Goal: Task Accomplishment & Management: Use online tool/utility

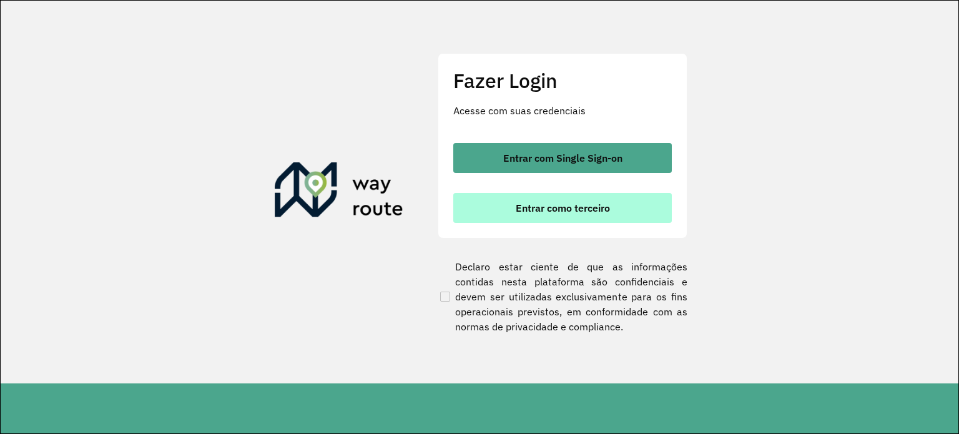
click at [581, 219] on button "Entrar como terceiro" at bounding box center [562, 208] width 219 height 30
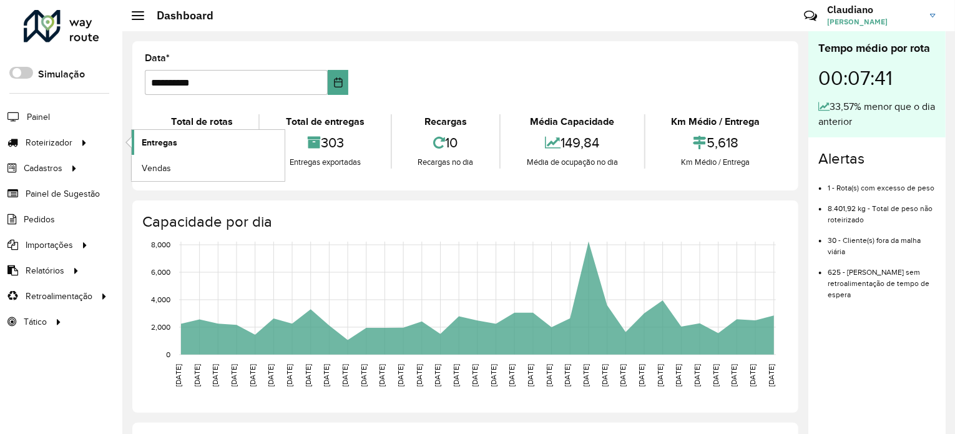
click at [150, 137] on span "Entregas" at bounding box center [160, 142] width 36 height 13
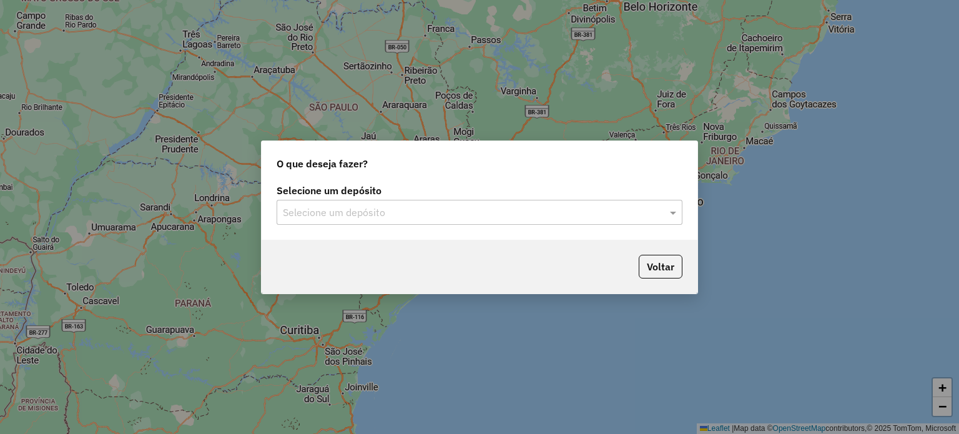
click at [297, 218] on input "text" at bounding box center [467, 212] width 368 height 15
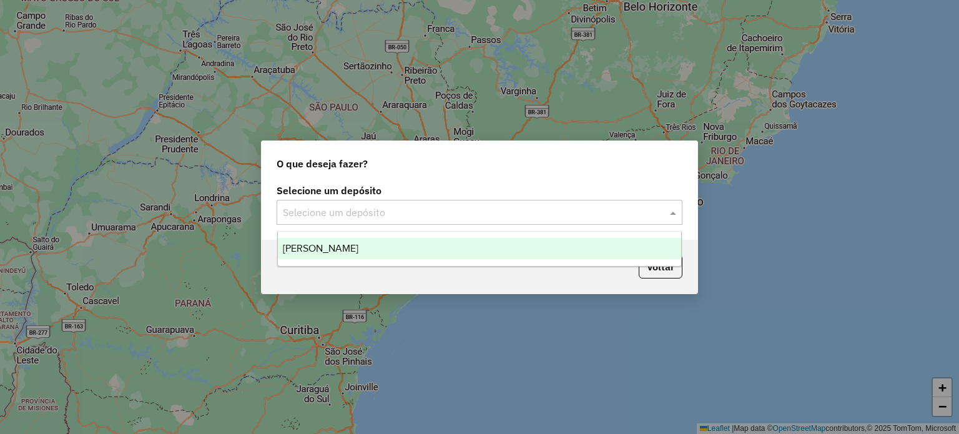
click at [320, 251] on span "Farid - Mariana" at bounding box center [321, 248] width 76 height 11
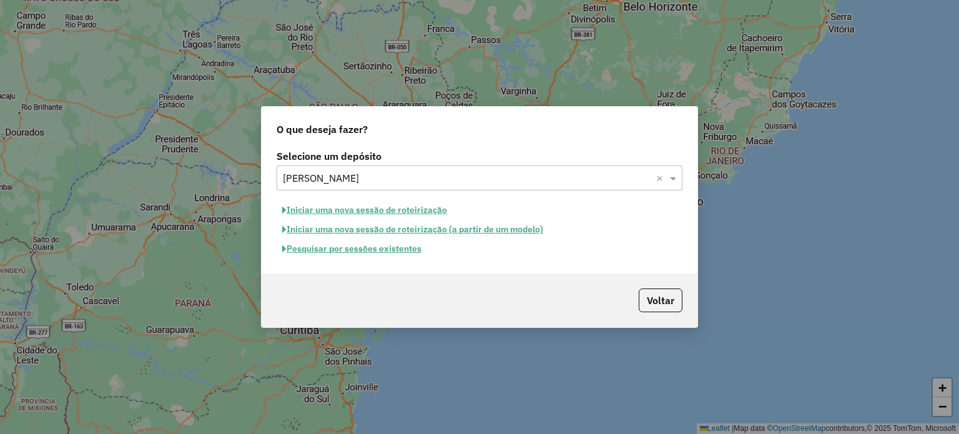
click at [380, 256] on button "Pesquisar por sessões existentes" at bounding box center [352, 248] width 150 height 19
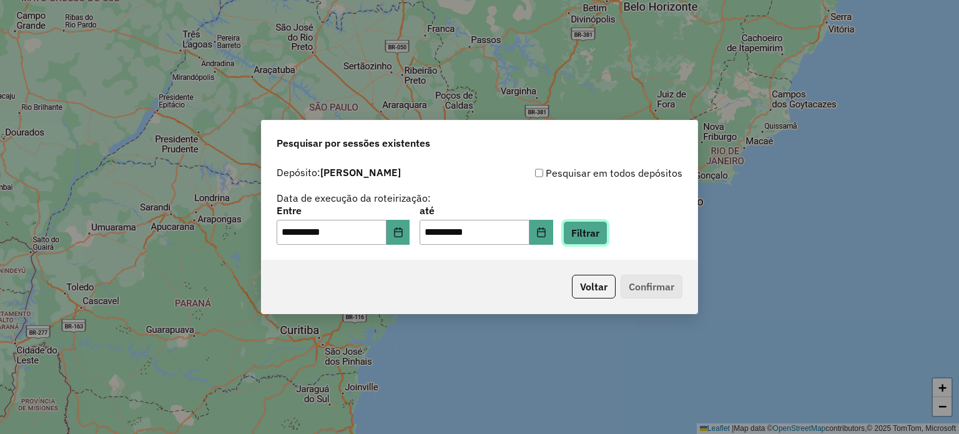
click at [603, 232] on button "Filtrar" at bounding box center [585, 233] width 44 height 24
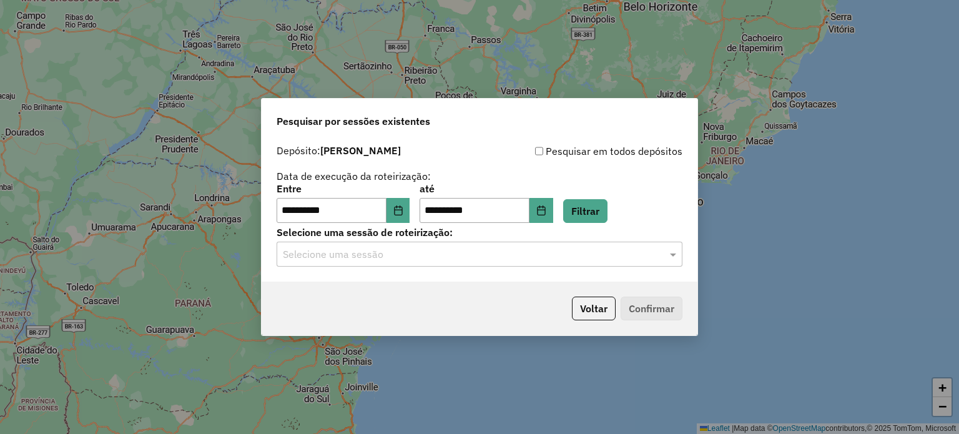
click at [553, 256] on input "text" at bounding box center [467, 254] width 368 height 15
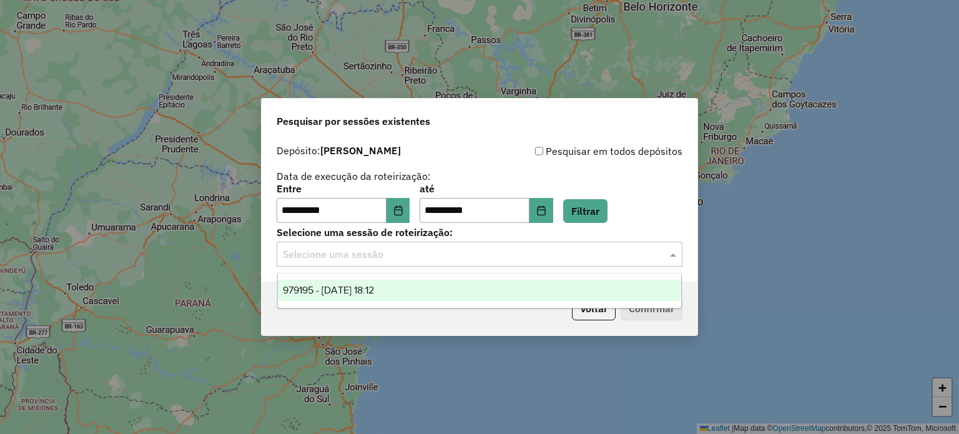
click at [481, 297] on div "979195 - 14/08/2025 18:12" at bounding box center [480, 290] width 404 height 21
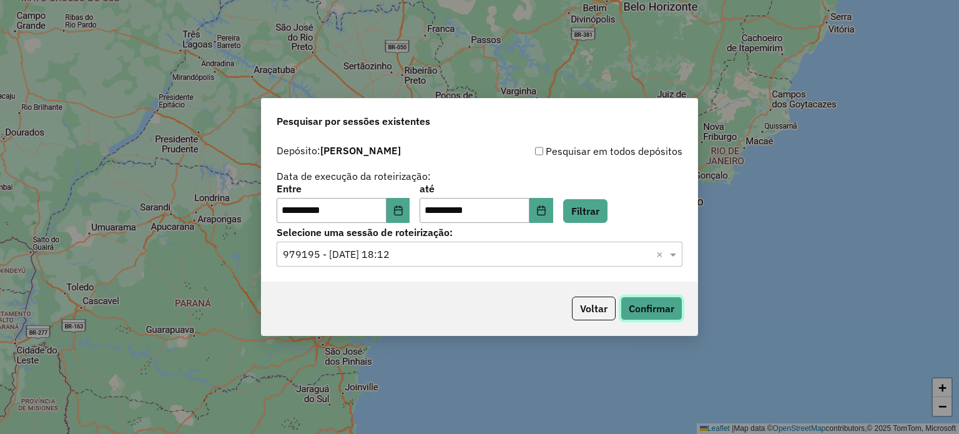
click at [649, 309] on button "Confirmar" at bounding box center [652, 309] width 62 height 24
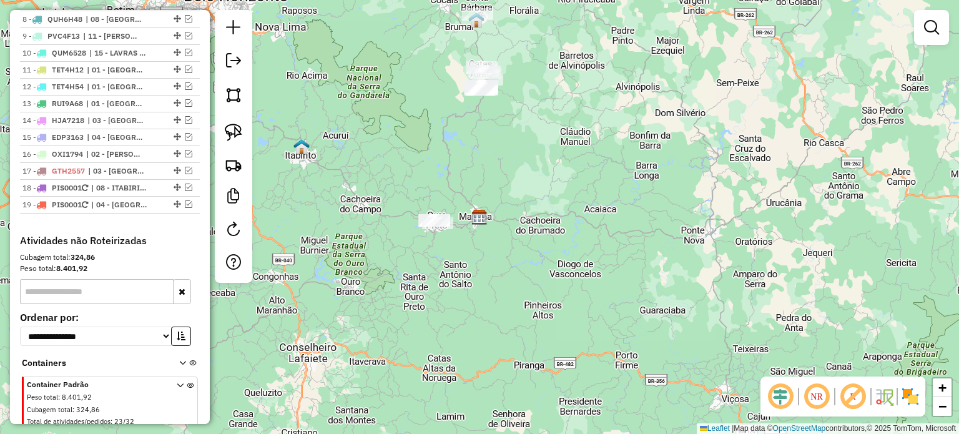
scroll to position [624, 0]
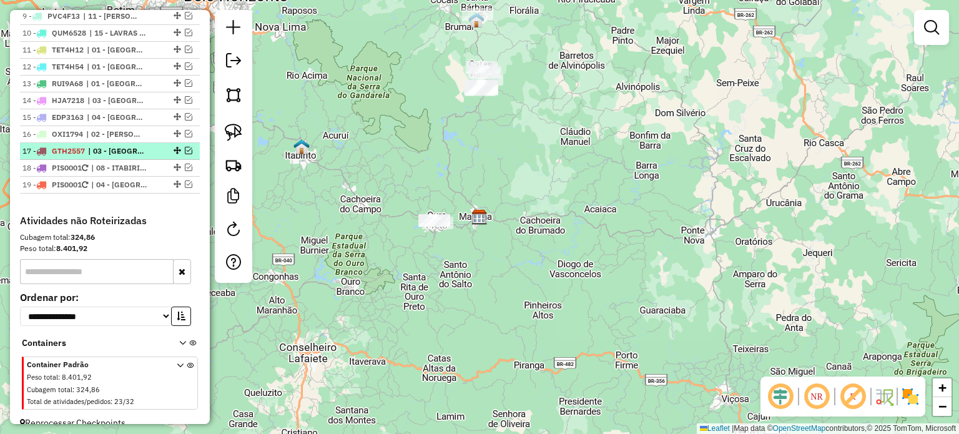
click at [107, 157] on span "| 03 - OURO PRETO CENTRO 1" at bounding box center [116, 150] width 57 height 11
select select "**********"
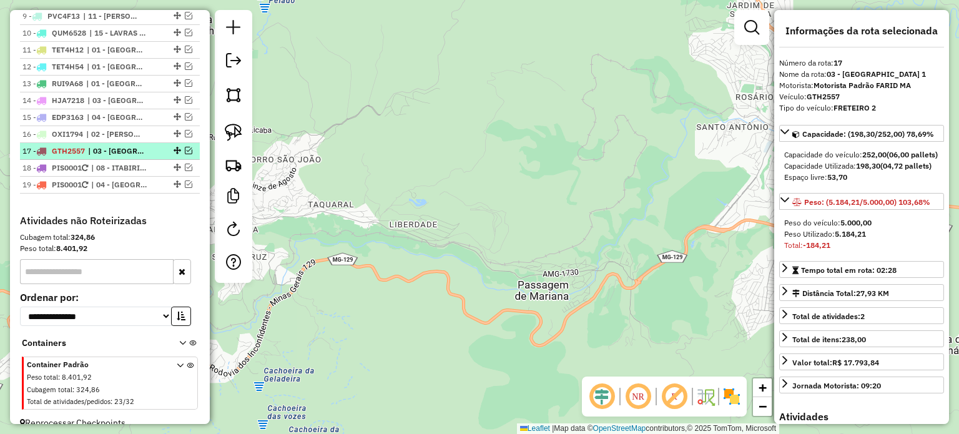
click at [185, 154] on em at bounding box center [188, 150] width 7 height 7
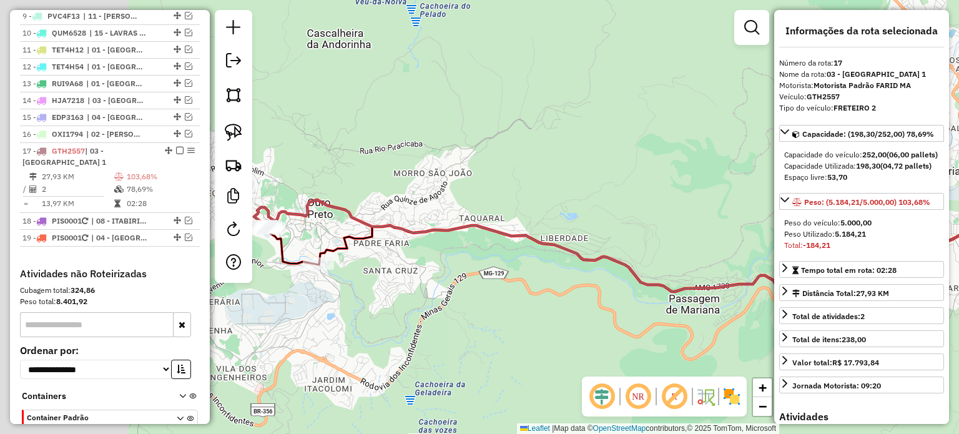
drag, startPoint x: 331, startPoint y: 275, endPoint x: 482, endPoint y: 288, distance: 151.7
click at [482, 288] on div "Janela de atendimento Grade de atendimento Capacidade Transportadoras Veículos …" at bounding box center [479, 217] width 959 height 434
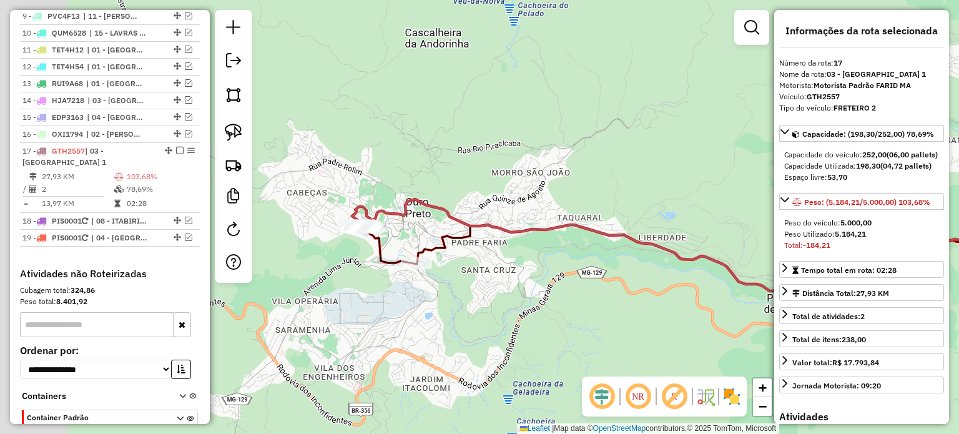
drag, startPoint x: 460, startPoint y: 297, endPoint x: 472, endPoint y: 297, distance: 11.9
click at [472, 297] on div "Janela de atendimento Grade de atendimento Capacidade Transportadoras Veículos …" at bounding box center [479, 217] width 959 height 434
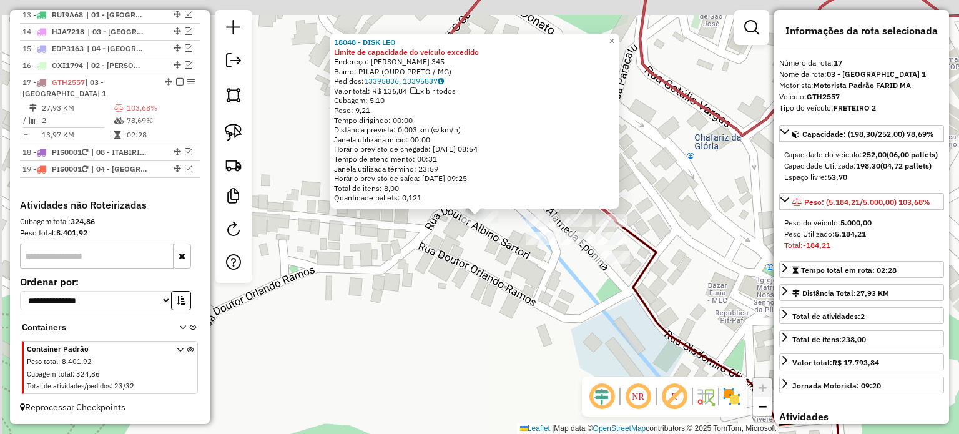
scroll to position [701, 0]
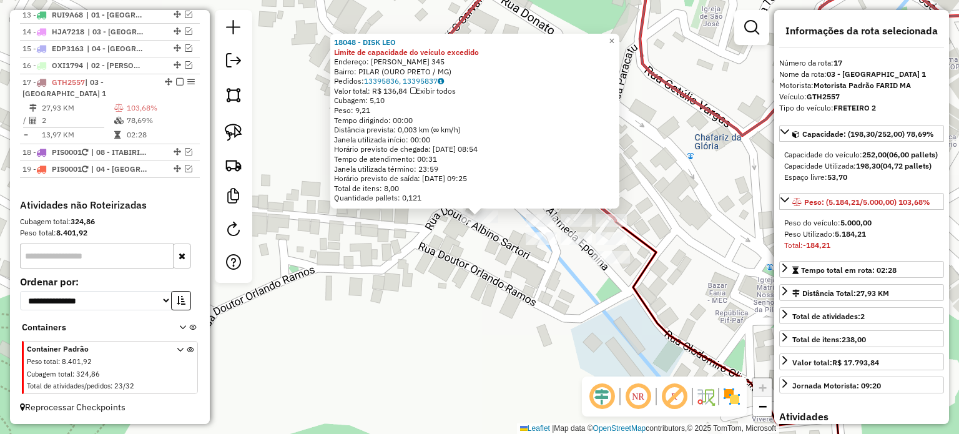
click at [603, 329] on div "18048 - DISK LEO Limite de capacidade do veículo excedido Endereço: BENEDITO VA…" at bounding box center [479, 217] width 959 height 434
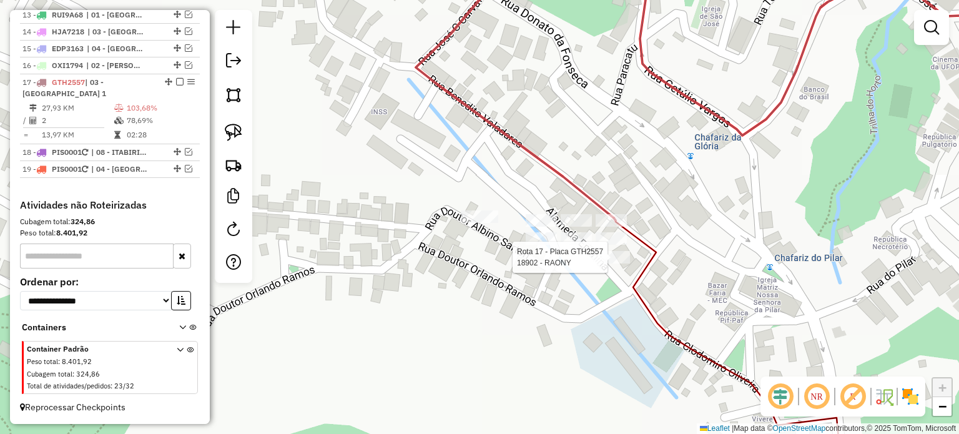
select select "**********"
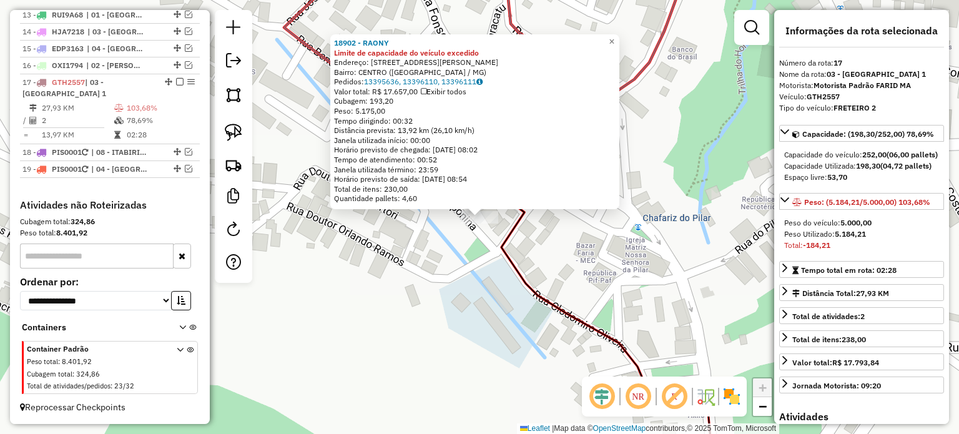
click at [603, 274] on div "18902 - RAONY Limite de capacidade do veículo excedido Endereço: RUA BENEDITO V…" at bounding box center [479, 217] width 959 height 434
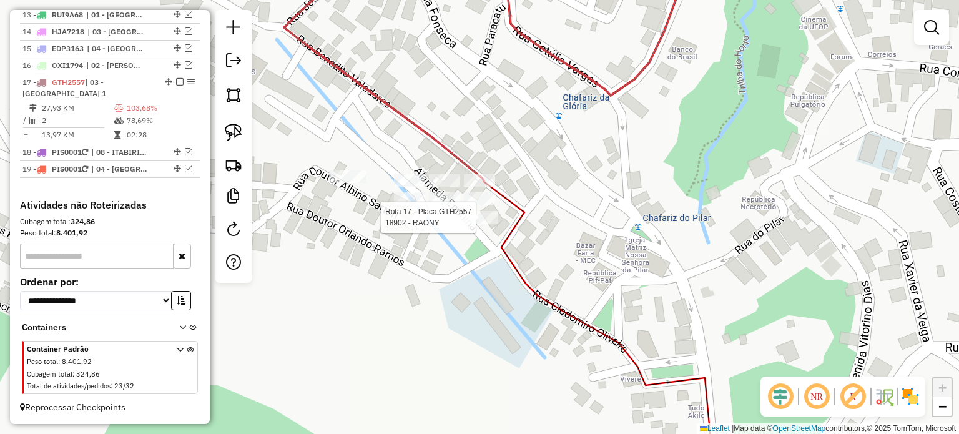
select select "**********"
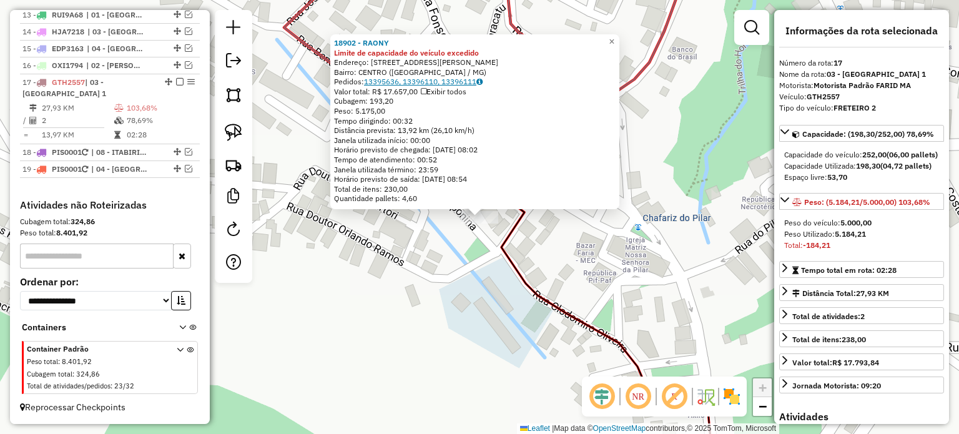
click at [408, 77] on link "13395636, 13396110, 13396111" at bounding box center [423, 81] width 119 height 9
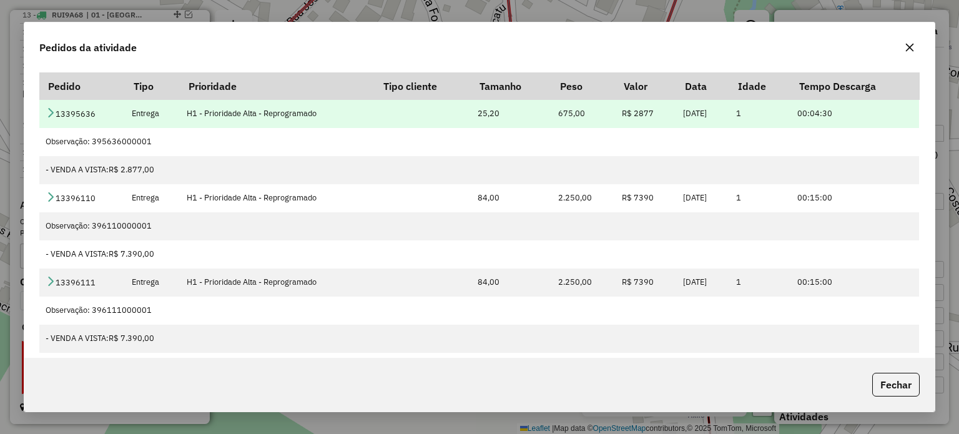
click at [51, 113] on icon at bounding box center [51, 112] width 10 height 10
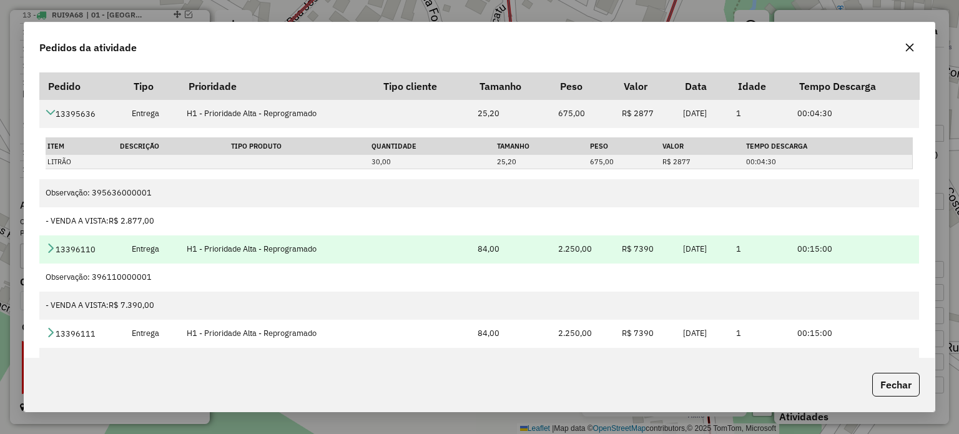
click at [49, 247] on icon at bounding box center [51, 248] width 10 height 10
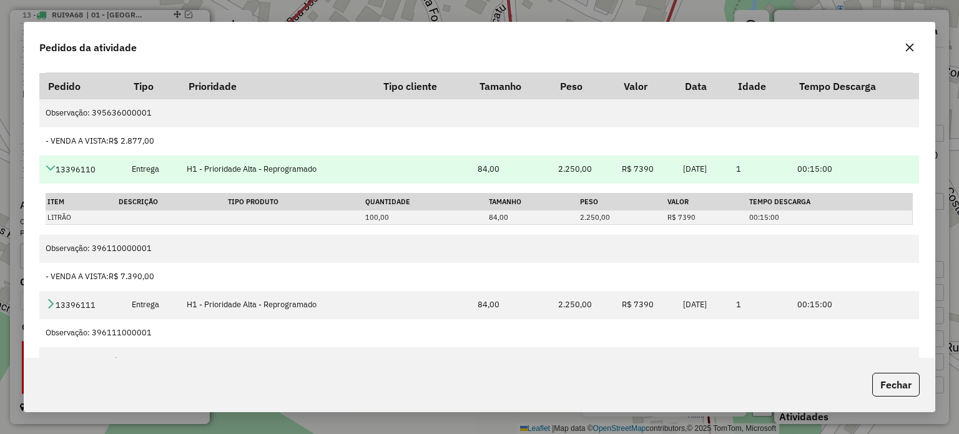
scroll to position [82, 0]
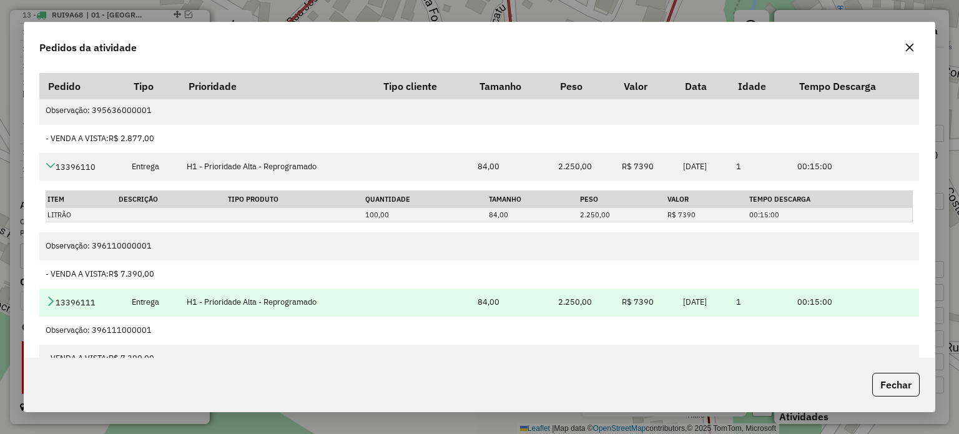
click at [52, 298] on icon at bounding box center [51, 301] width 10 height 10
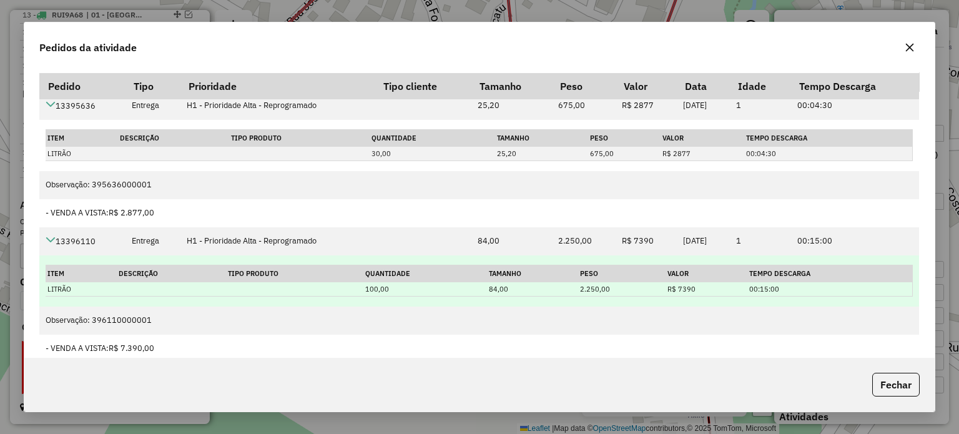
scroll to position [0, 0]
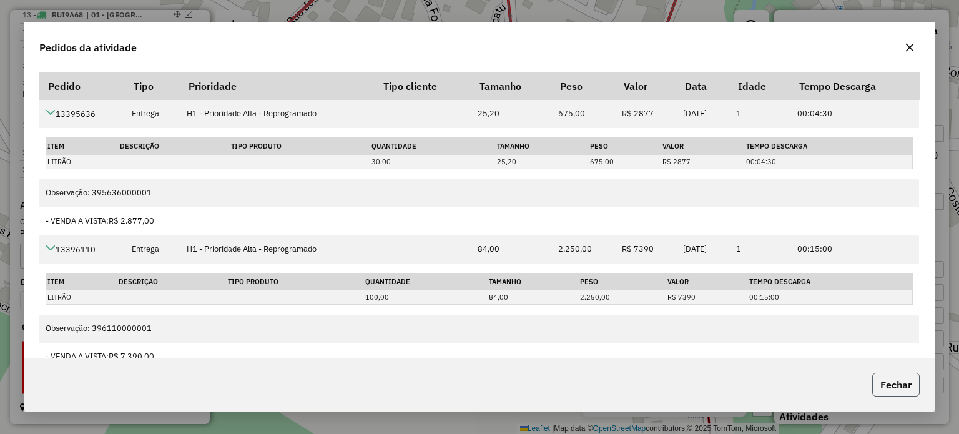
click at [903, 387] on button "Fechar" at bounding box center [895, 385] width 47 height 24
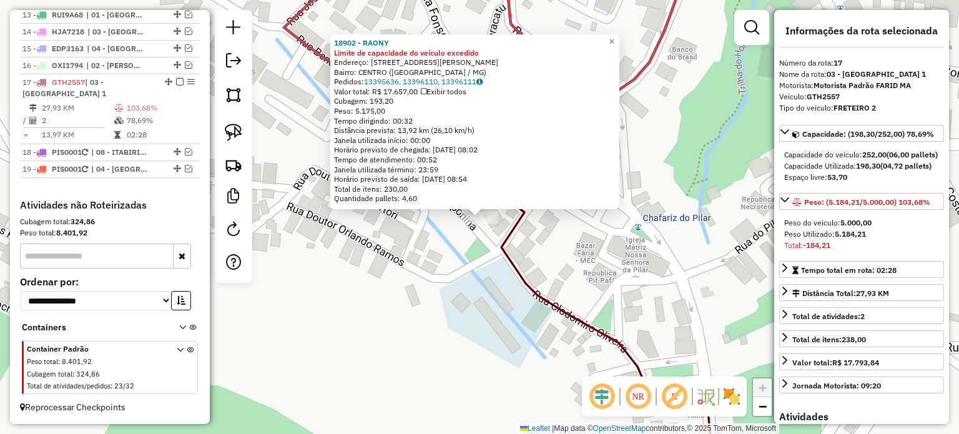
click at [302, 223] on div "18902 - RAONY Limite de capacidade do veículo excedido Endereço: RUA BENEDITO V…" at bounding box center [479, 217] width 959 height 434
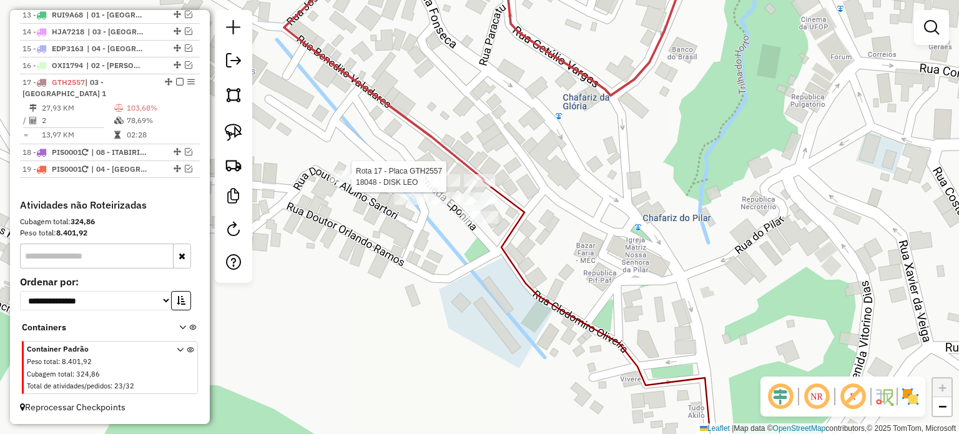
click at [362, 183] on div at bounding box center [347, 176] width 37 height 12
select select "**********"
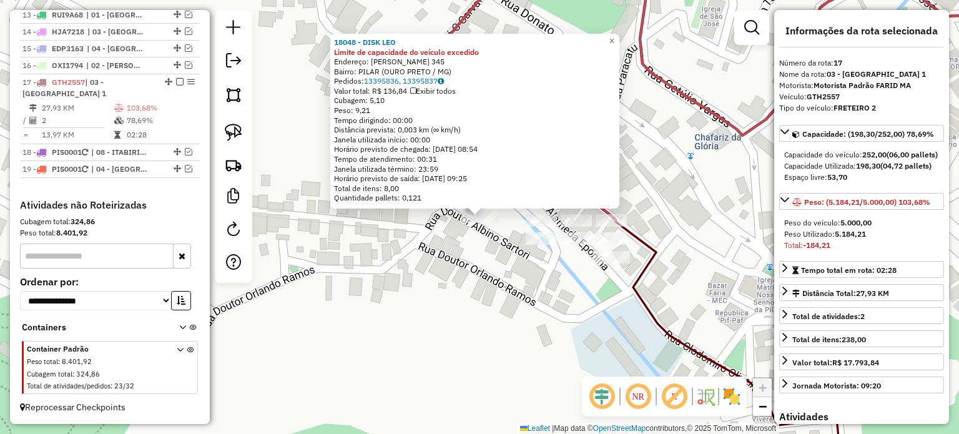
click at [496, 275] on div "18048 - DISK LEO Limite de capacidade do veículo excedido Endereço: BENEDITO VA…" at bounding box center [479, 217] width 959 height 434
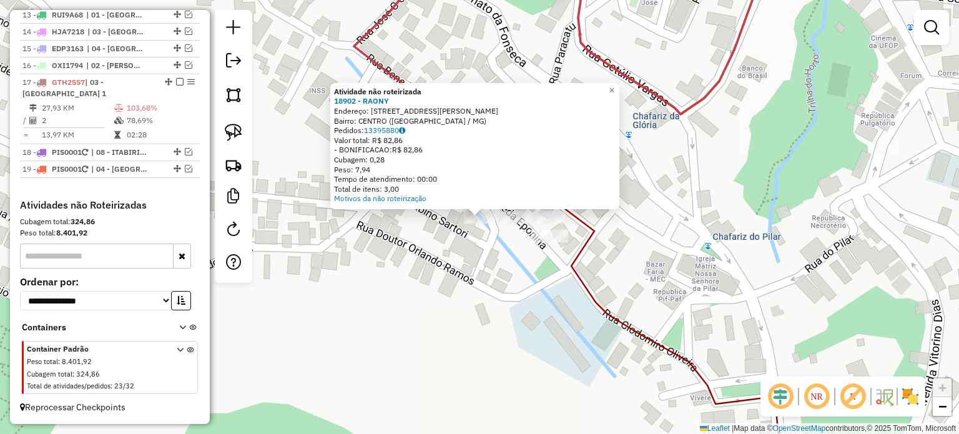
click at [493, 256] on div "Atividade não roteirizada 18902 - RAONY Endereço: RUA BENEDITO VALADARES 345 Ba…" at bounding box center [479, 217] width 959 height 434
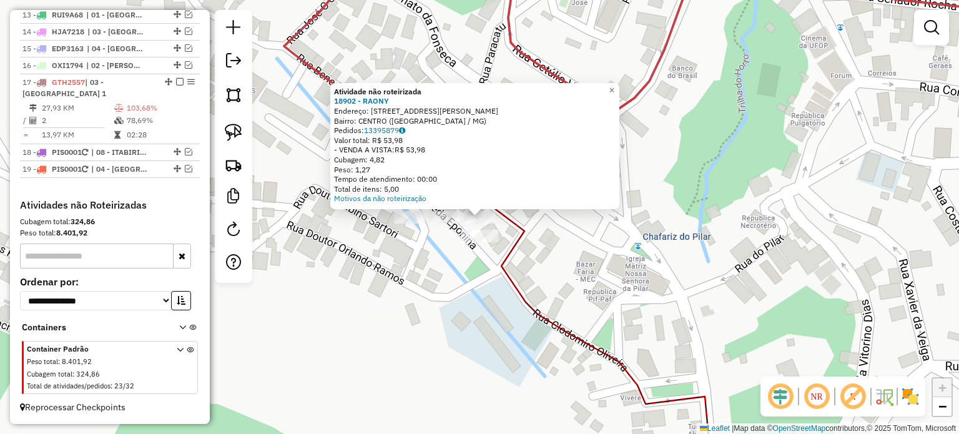
click at [412, 272] on div "Atividade não roteirizada 18902 - RAONY Endereço: RUA BENEDITO VALADARES 345 Ba…" at bounding box center [479, 217] width 959 height 434
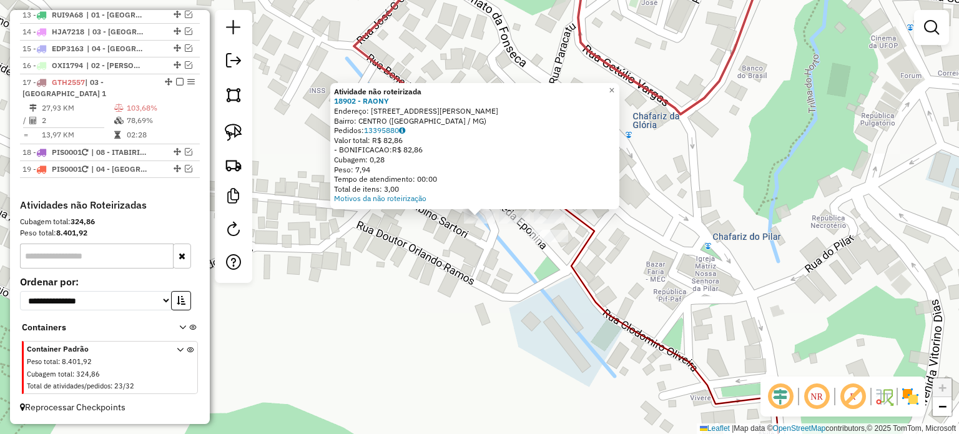
click at [476, 257] on div "Atividade não roteirizada 18902 - RAONY Endereço: RUA BENEDITO VALADARES 345 Ba…" at bounding box center [479, 217] width 959 height 434
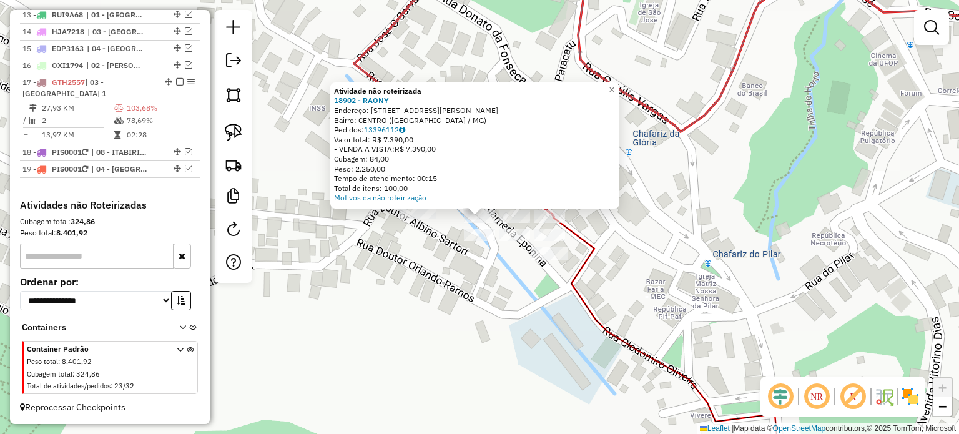
click at [498, 293] on div "Atividade não roteirizada 18902 - RAONY Endereço: RUA BENEDITO VALADARES 345 Ba…" at bounding box center [479, 217] width 959 height 434
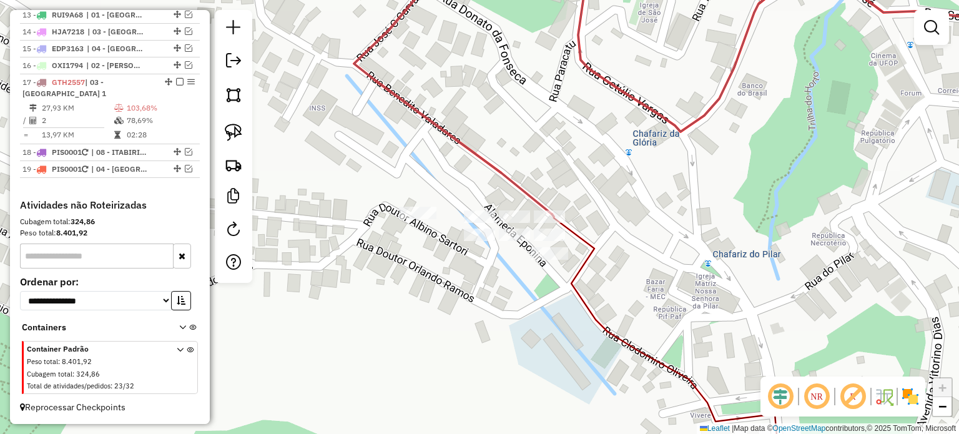
click at [517, 223] on div at bounding box center [514, 216] width 31 height 12
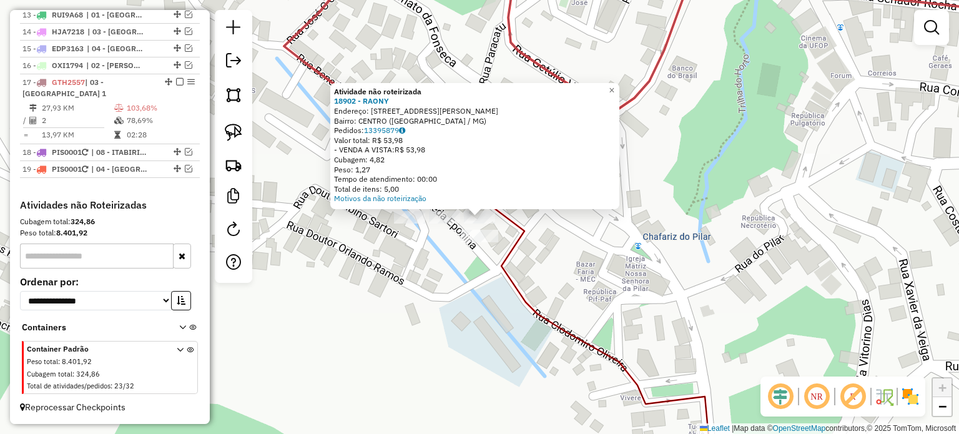
click at [448, 263] on div "Atividade não roteirizada 18902 - RAONY Endereço: RUA BENEDITO VALADARES 345 Ba…" at bounding box center [479, 217] width 959 height 434
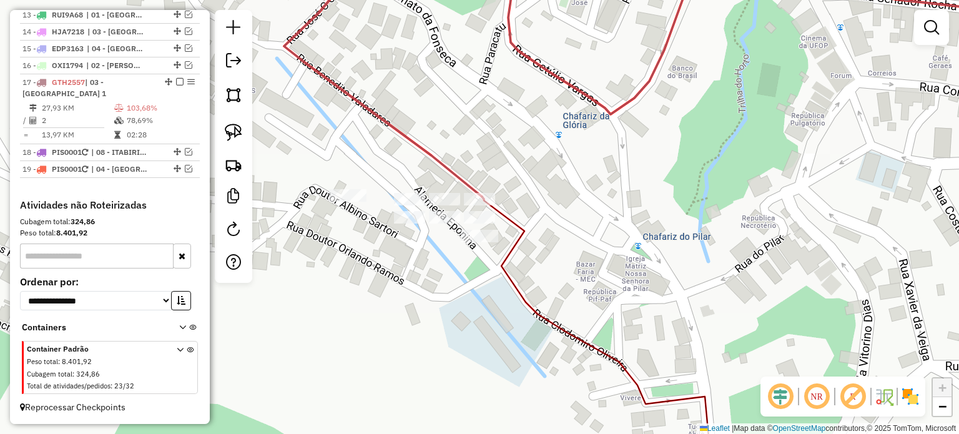
click at [437, 224] on div at bounding box center [444, 217] width 31 height 12
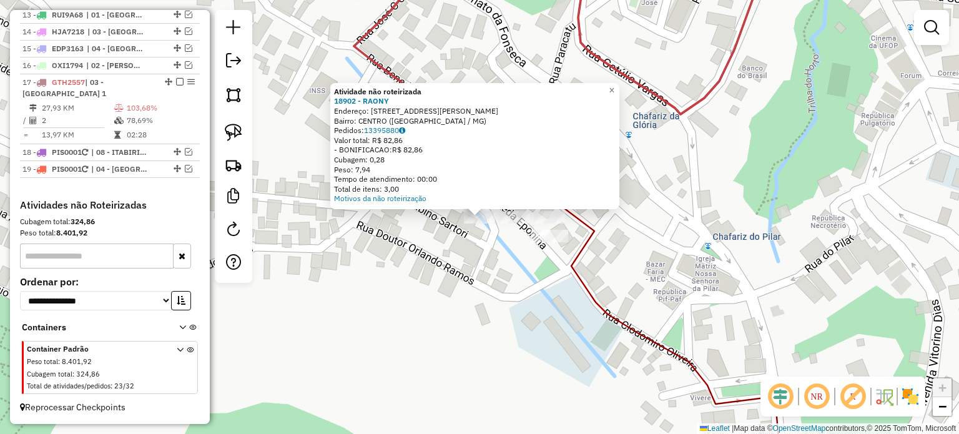
click at [475, 277] on div "Atividade não roteirizada 18902 - RAONY Endereço: RUA BENEDITO VALADARES 345 Ba…" at bounding box center [479, 217] width 959 height 434
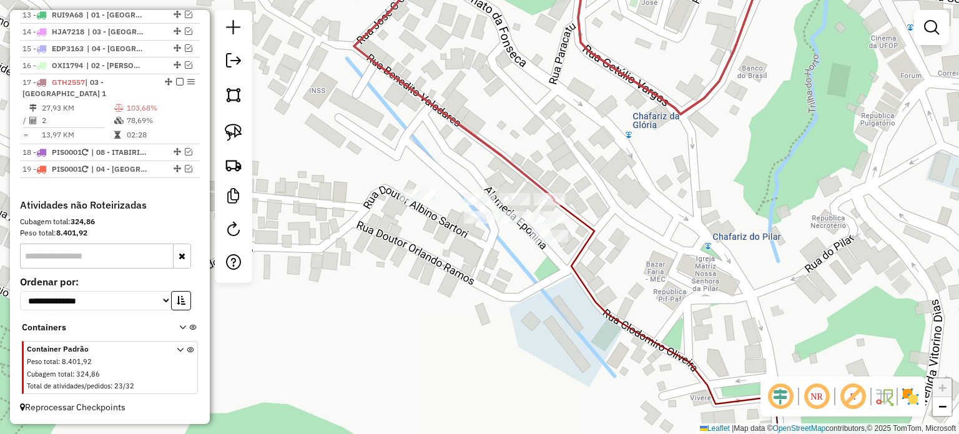
click at [512, 205] on div at bounding box center [514, 199] width 31 height 12
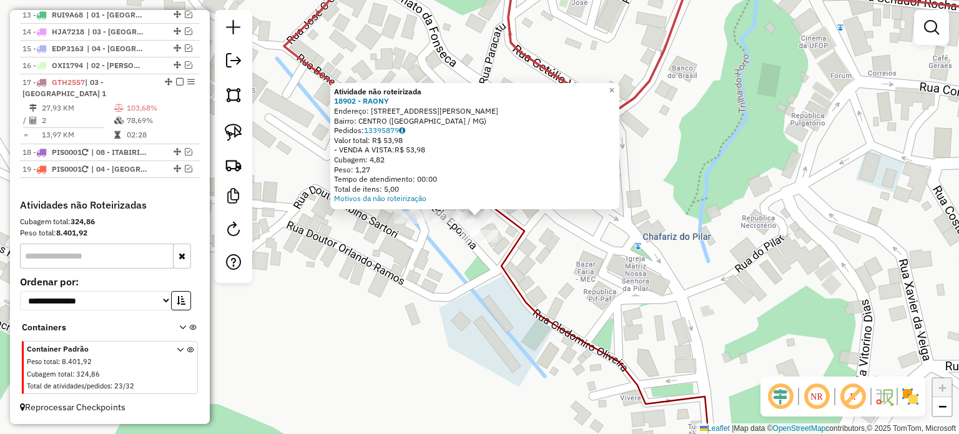
click at [463, 308] on div "Atividade não roteirizada 18902 - RAONY Endereço: RUA BENEDITO VALADARES 345 Ba…" at bounding box center [479, 217] width 959 height 434
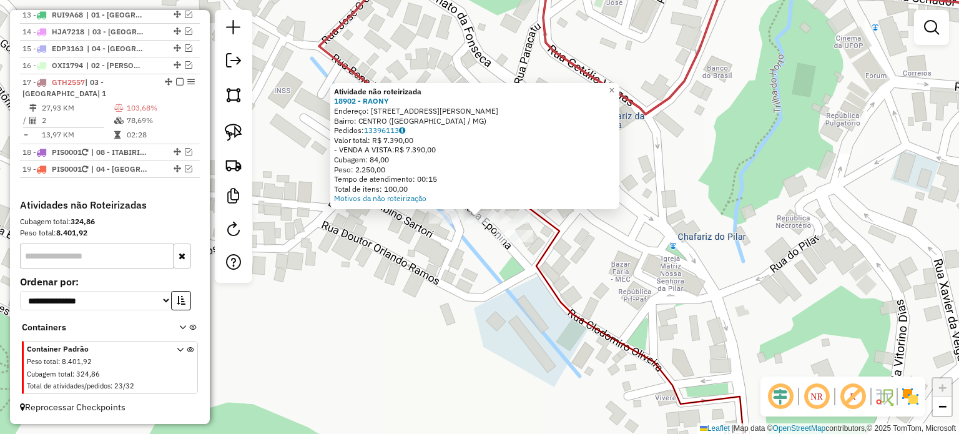
click at [458, 266] on div "Atividade não roteirizada 18902 - RAONY Endereço: RUA BENEDITO VALADARES 345 Ba…" at bounding box center [479, 217] width 959 height 434
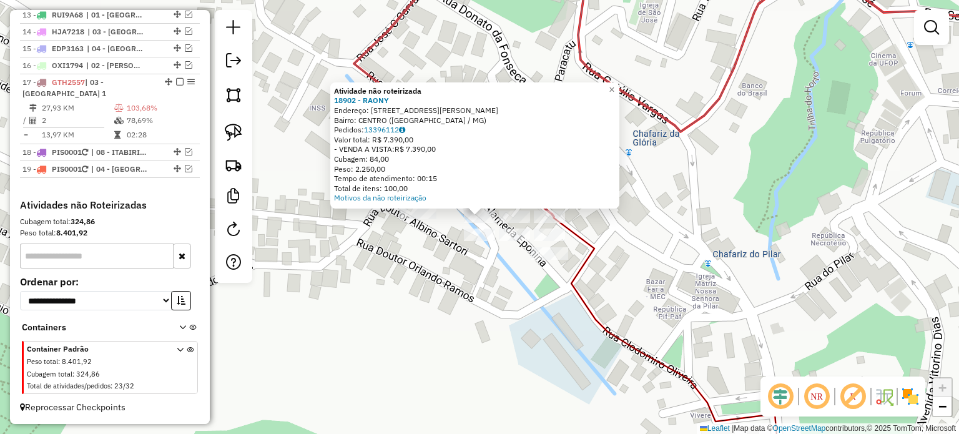
click at [486, 302] on div "Atividade não roteirizada 18902 - RAONY Endereço: RUA BENEDITO VALADARES 345 Ba…" at bounding box center [479, 217] width 959 height 434
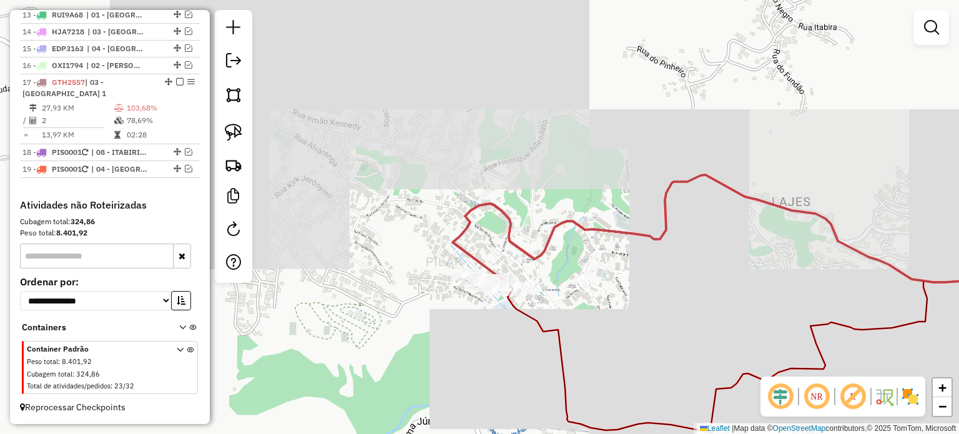
click at [524, 313] on div "Janela de atendimento Grade de atendimento Capacidade Transportadoras Veículos …" at bounding box center [479, 217] width 959 height 434
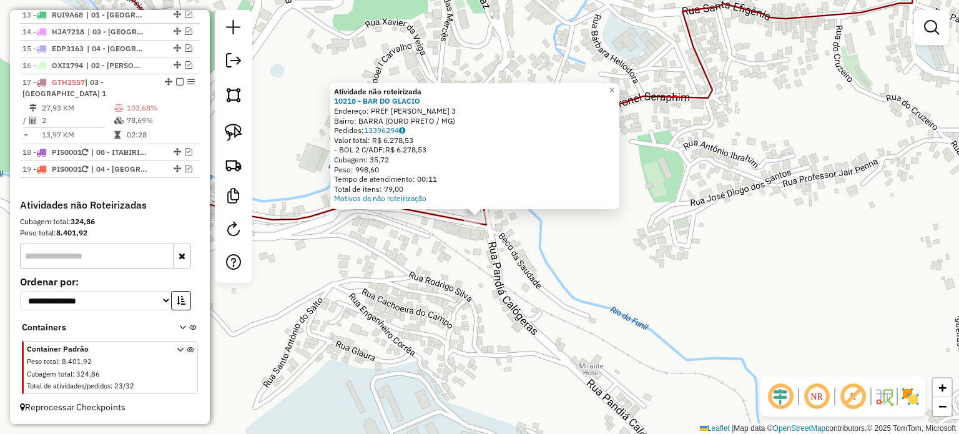
click at [582, 318] on div "Atividade não roteirizada 10218 - BAR DO GLACIO Endereço: PREF AMADEU BARBOSA 3…" at bounding box center [479, 217] width 959 height 434
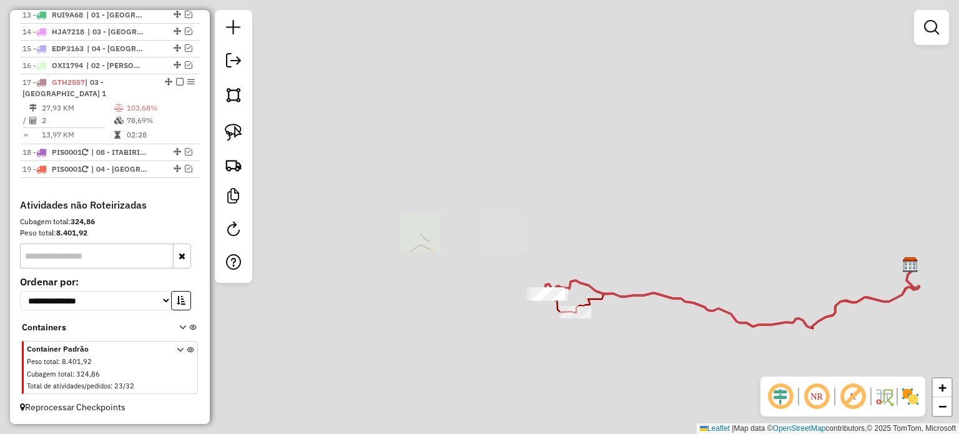
drag, startPoint x: 653, startPoint y: 364, endPoint x: 490, endPoint y: 299, distance: 176.0
click at [500, 304] on div "Janela de atendimento Grade de atendimento Capacidade Transportadoras Veículos …" at bounding box center [479, 217] width 959 height 434
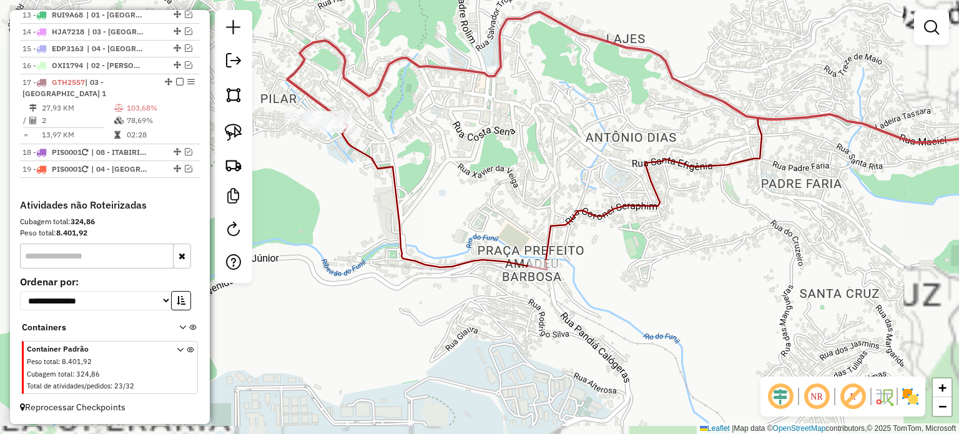
drag, startPoint x: 383, startPoint y: 179, endPoint x: 466, endPoint y: 222, distance: 93.3
click at [465, 222] on div "Janela de atendimento Grade de atendimento Capacidade Transportadoras Veículos …" at bounding box center [479, 217] width 959 height 434
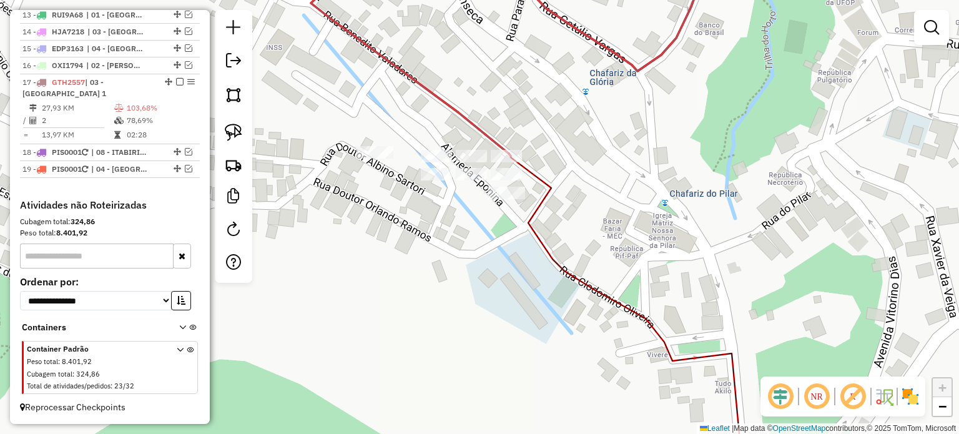
click at [487, 192] on div "Janela de atendimento Grade de atendimento Capacidade Transportadoras Veículos …" at bounding box center [479, 217] width 959 height 434
click at [490, 199] on div at bounding box center [506, 193] width 37 height 12
select select "**********"
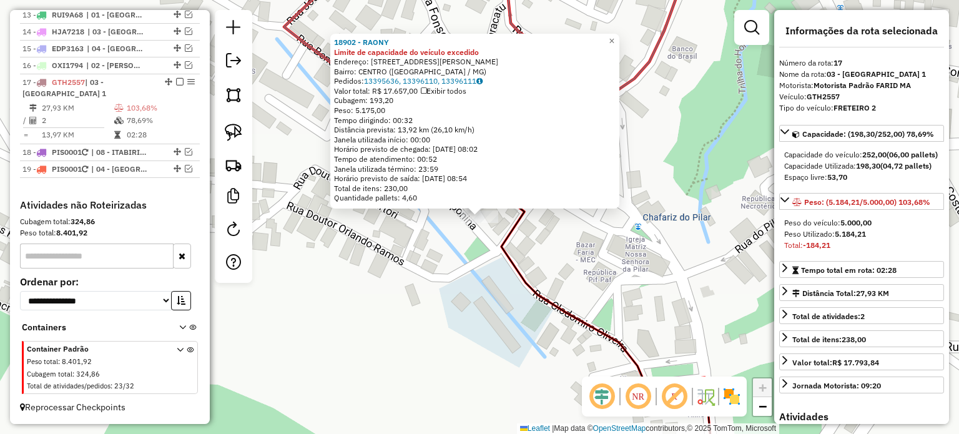
click at [466, 252] on div "18902 - RAONY Limite de capacidade do veículo excedido Endereço: RUA BENEDITO V…" at bounding box center [479, 217] width 959 height 434
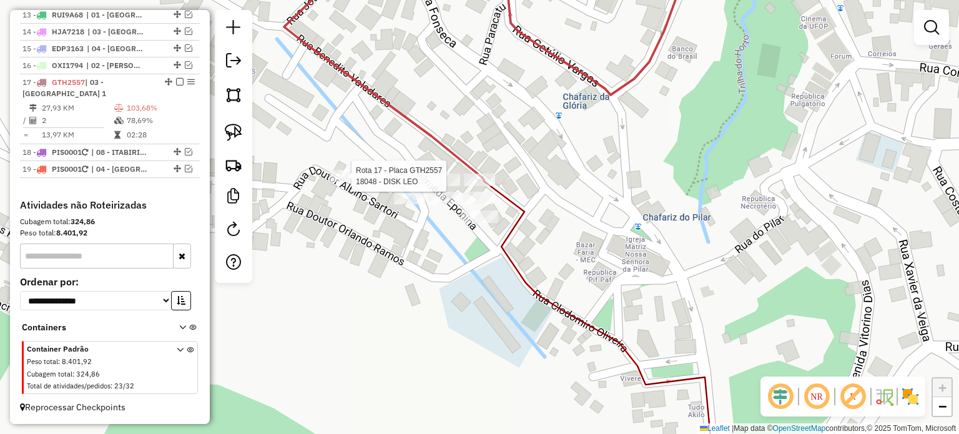
select select "**********"
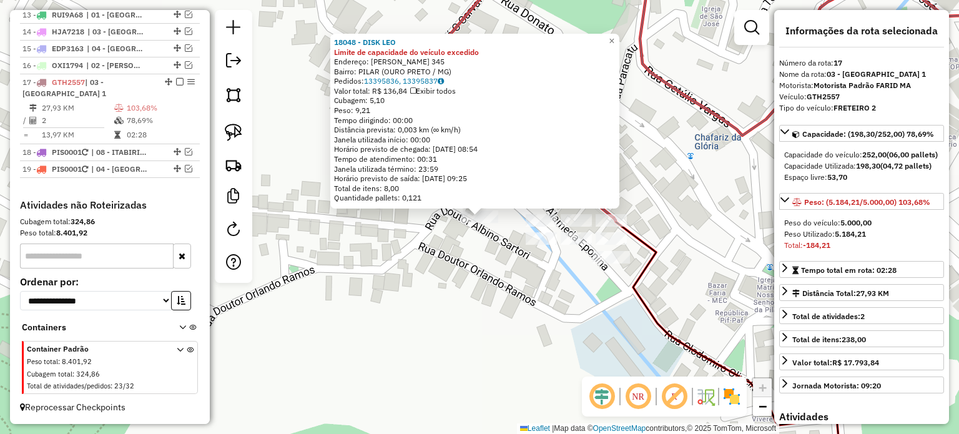
click at [541, 295] on div "18048 - DISK LEO Limite de capacidade do veículo excedido Endereço: BENEDITO VA…" at bounding box center [479, 217] width 959 height 434
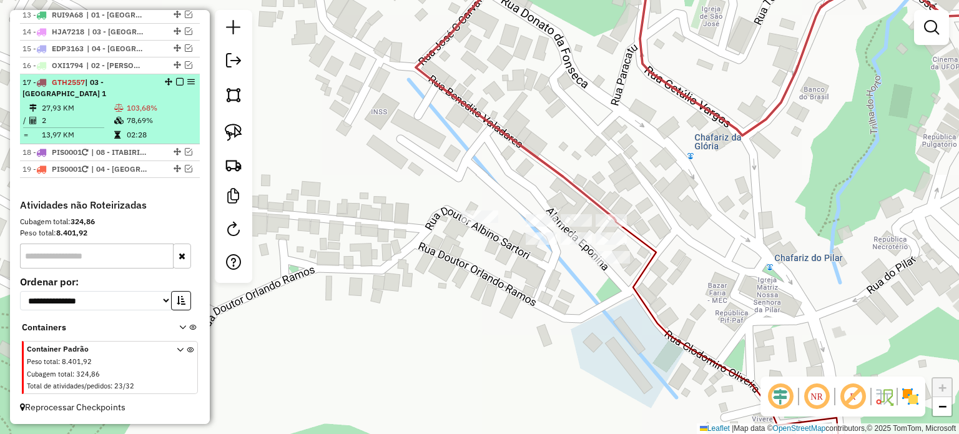
click at [177, 81] on em at bounding box center [179, 81] width 7 height 7
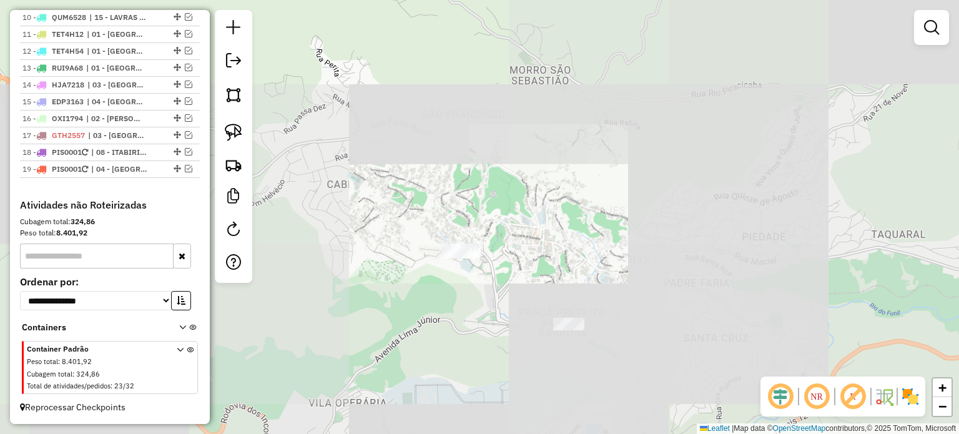
click at [504, 232] on div "Janela de atendimento Grade de atendimento Capacidade Transportadoras Veículos …" at bounding box center [479, 217] width 959 height 434
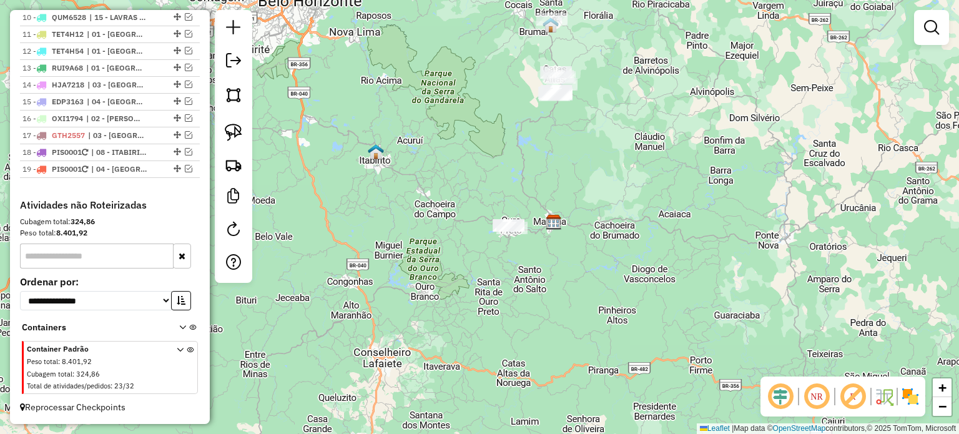
drag, startPoint x: 570, startPoint y: 137, endPoint x: 544, endPoint y: 252, distance: 117.7
click at [545, 251] on div "Janela de atendimento Grade de atendimento Capacidade Transportadoras Veículos …" at bounding box center [479, 217] width 959 height 434
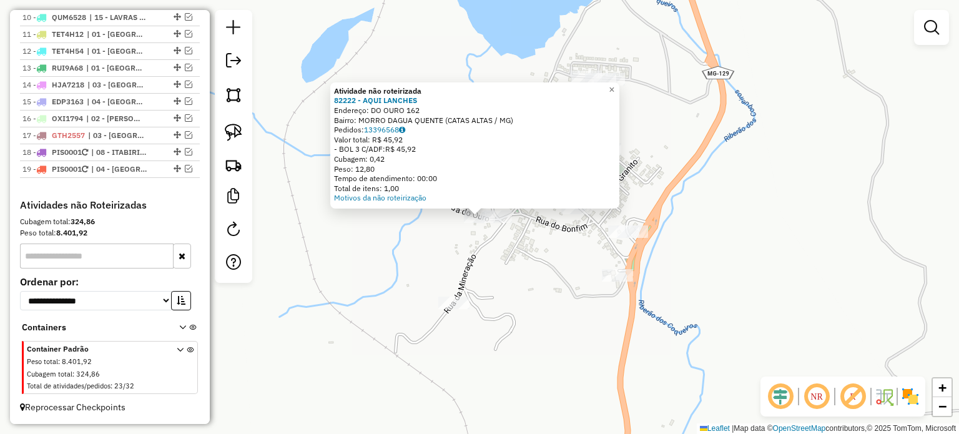
click at [584, 301] on div "Atividade não roteirizada 82222 - AQUI LANCHES Endereço: DO OURO 162 Bairro: MO…" at bounding box center [479, 217] width 959 height 434
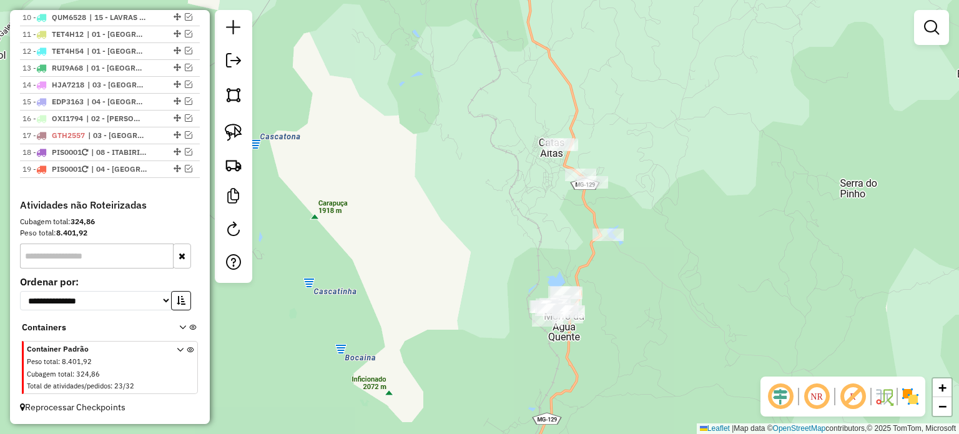
drag, startPoint x: 491, startPoint y: 222, endPoint x: 469, endPoint y: 246, distance: 32.7
click at [469, 246] on div "Janela de atendimento Grade de atendimento Capacidade Transportadoras Veículos …" at bounding box center [479, 217] width 959 height 434
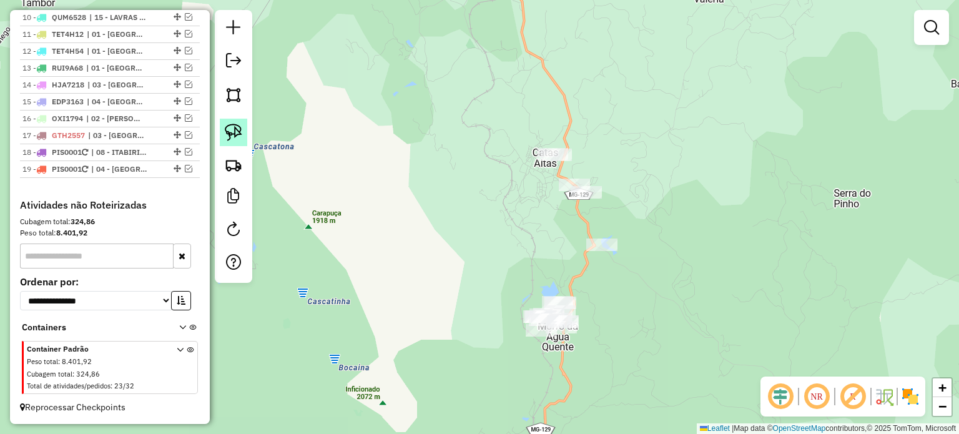
click at [222, 129] on link at bounding box center [233, 132] width 27 height 27
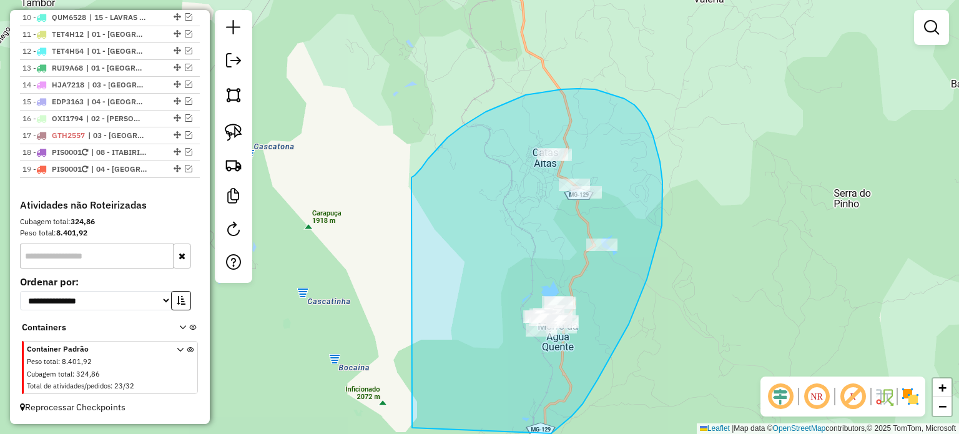
drag, startPoint x: 461, startPoint y: 127, endPoint x: 401, endPoint y: 411, distance: 291.1
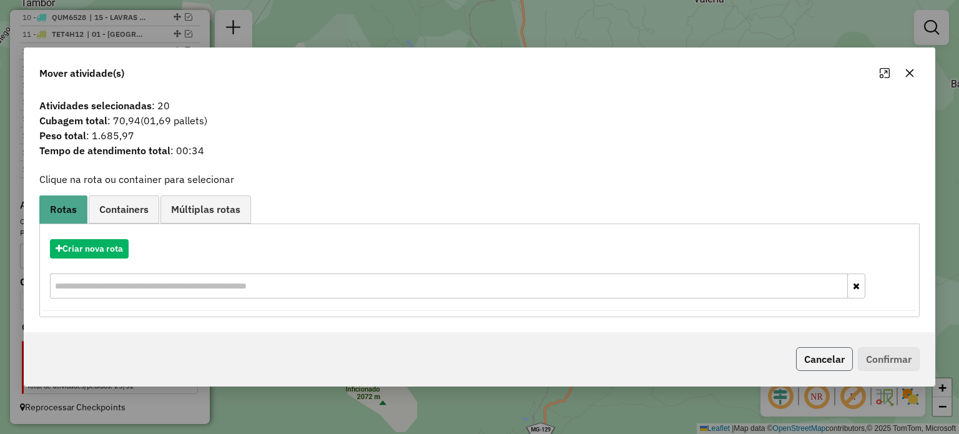
click at [810, 350] on button "Cancelar" at bounding box center [824, 359] width 57 height 24
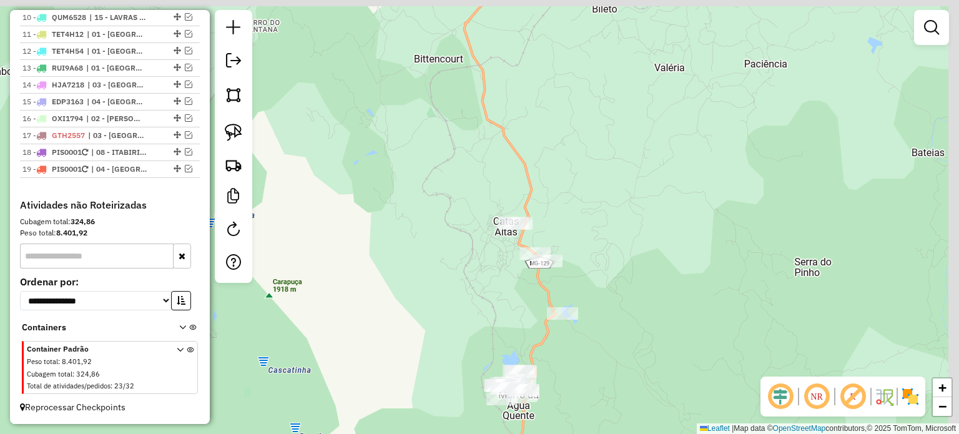
drag, startPoint x: 579, startPoint y: 228, endPoint x: 530, endPoint y: 320, distance: 104.5
click at [530, 320] on div "Janela de atendimento Grade de atendimento Capacidade Transportadoras Veículos …" at bounding box center [479, 217] width 959 height 434
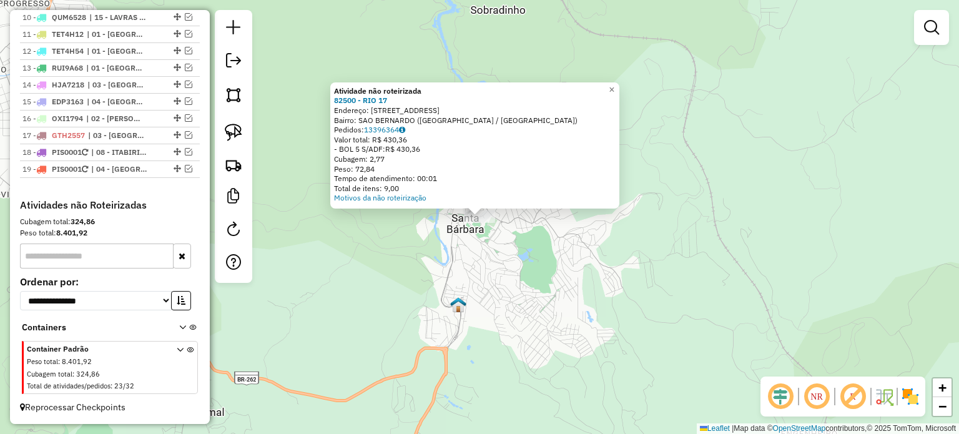
click at [481, 249] on div "Atividade não roteirizada 82500 - RIO 17 Endereço: TRAVESSA DEMISSEANA 138 Bair…" at bounding box center [479, 217] width 959 height 434
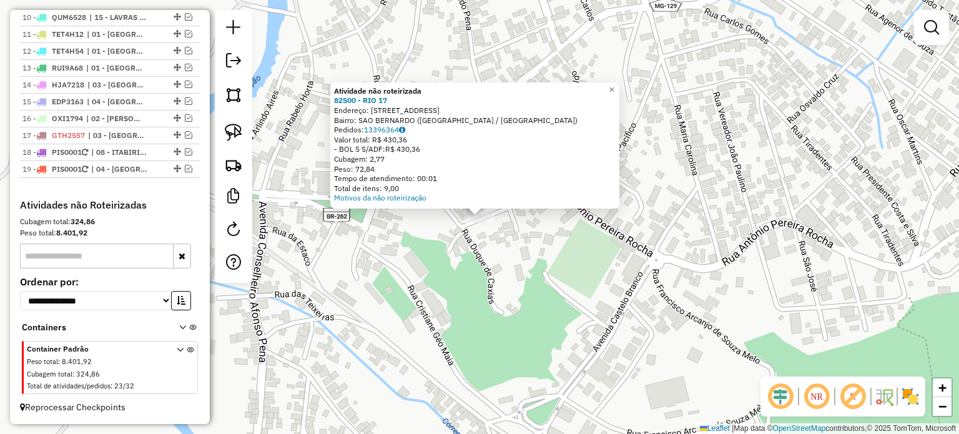
click at [544, 287] on div "Atividade não roteirizada 82500 - RIO 17 Endereço: TRAVESSA DEMISSEANA 138 Bair…" at bounding box center [479, 217] width 959 height 434
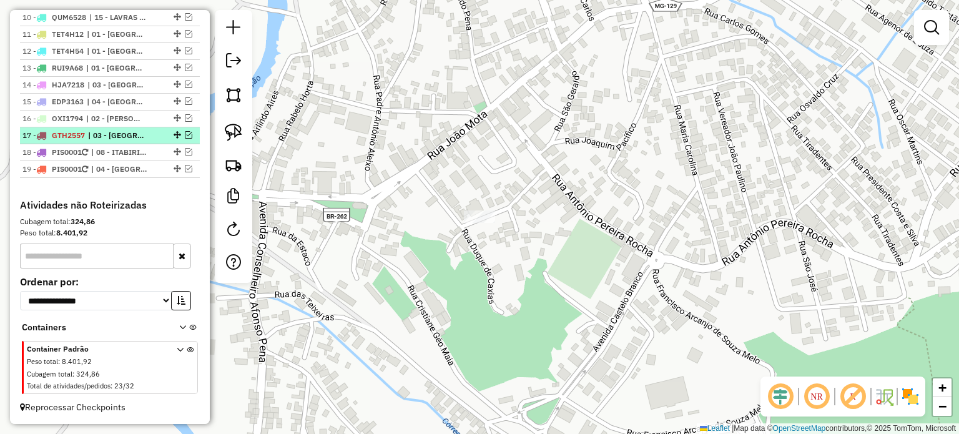
click at [130, 135] on span "| 03 - OURO PRETO CENTRO 1" at bounding box center [116, 135] width 57 height 11
select select "**********"
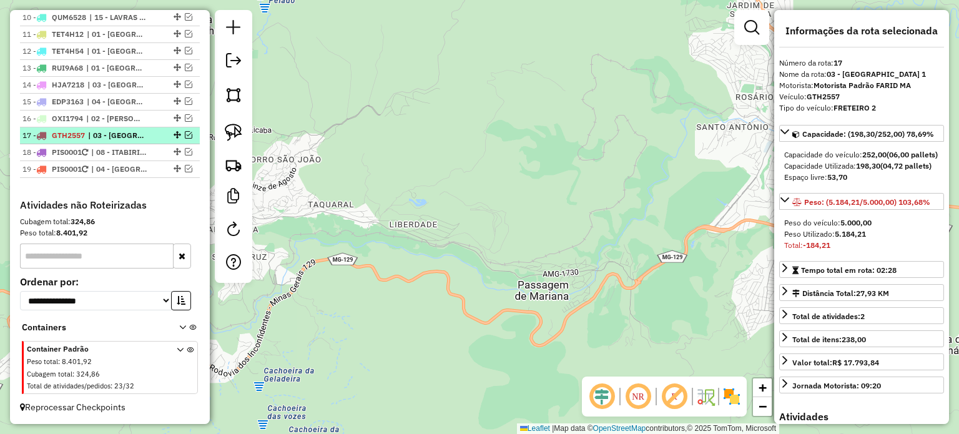
click at [185, 134] on em at bounding box center [188, 134] width 7 height 7
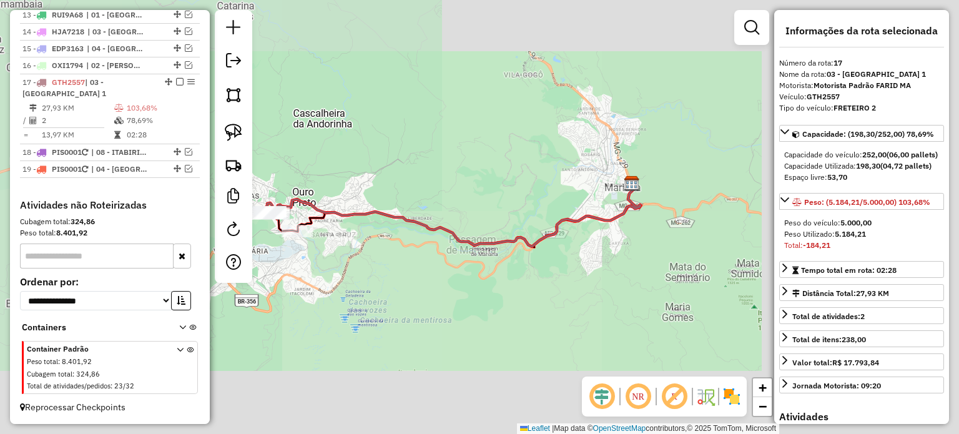
drag, startPoint x: 378, startPoint y: 239, endPoint x: 493, endPoint y: 255, distance: 116.6
click at [491, 255] on div "Janela de atendimento Grade de atendimento Capacidade Transportadoras Veículos …" at bounding box center [479, 217] width 959 height 434
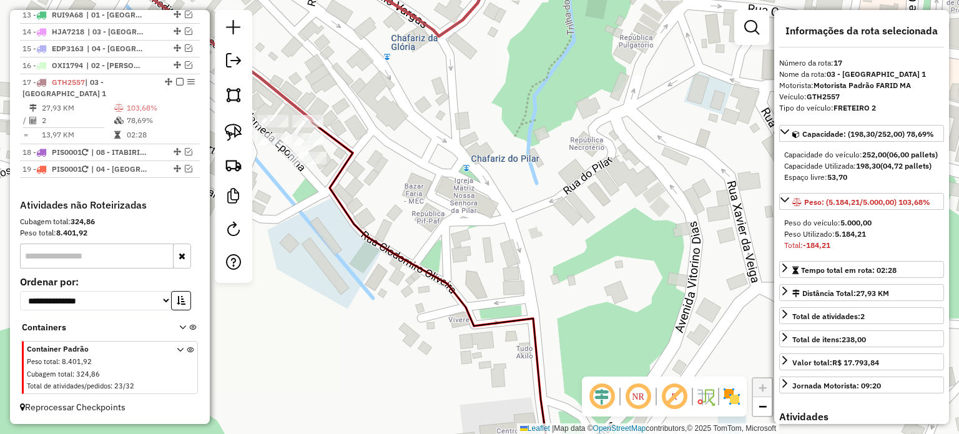
click at [593, 101] on div "Janela de atendimento Grade de atendimento Capacidade Transportadoras Veículos …" at bounding box center [479, 217] width 959 height 434
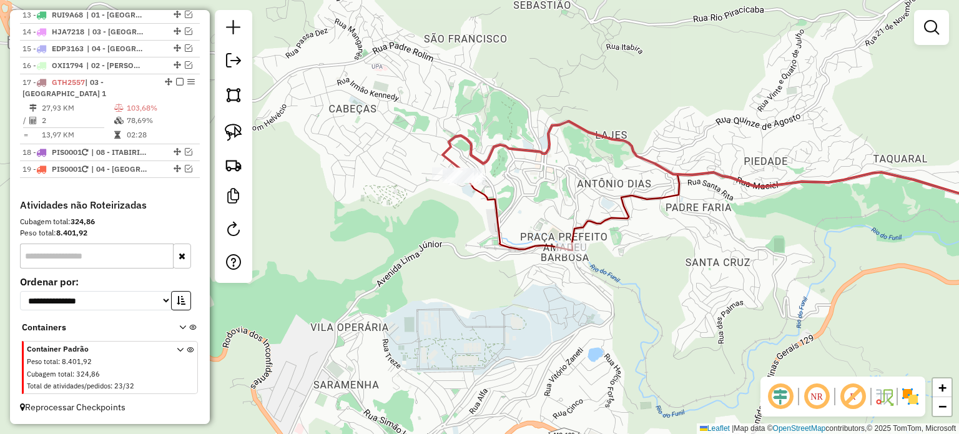
drag, startPoint x: 619, startPoint y: 199, endPoint x: 353, endPoint y: 167, distance: 268.0
click at [468, 172] on icon at bounding box center [747, 211] width 559 height 78
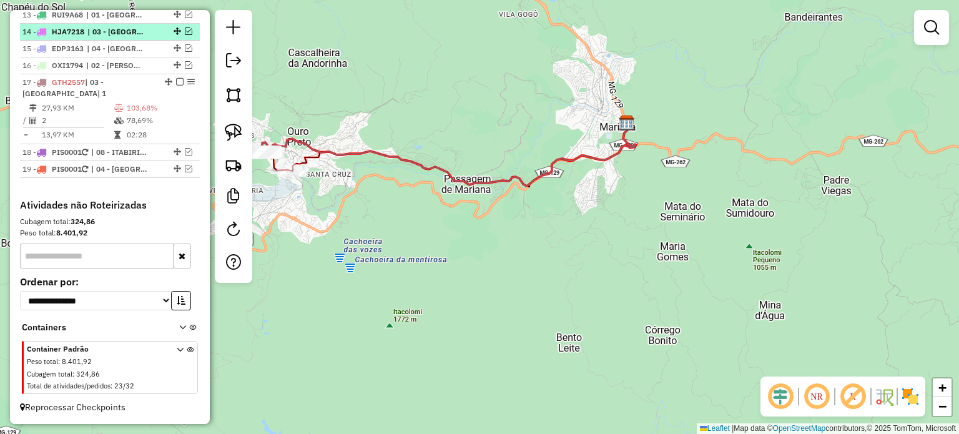
click at [176, 82] on em at bounding box center [179, 81] width 7 height 7
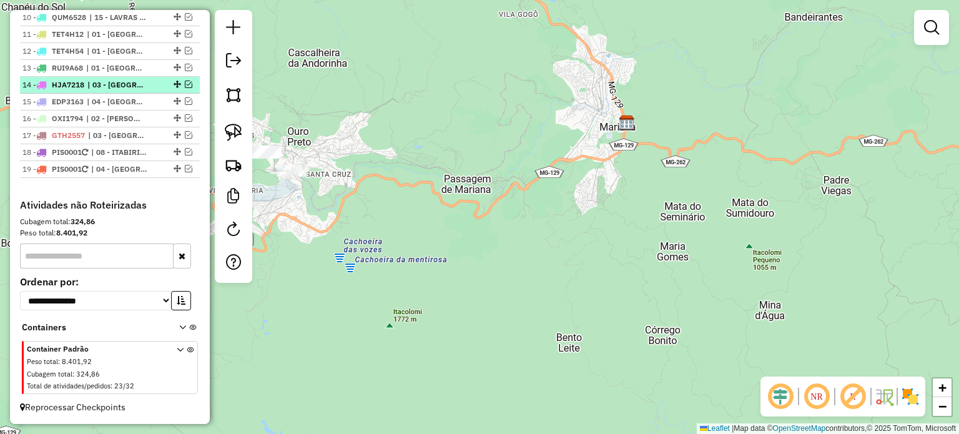
scroll to position [648, 0]
drag, startPoint x: 352, startPoint y: 230, endPoint x: 444, endPoint y: 231, distance: 91.8
click at [442, 231] on div "Janela de atendimento Grade de atendimento Capacidade Transportadoras Veículos …" at bounding box center [479, 217] width 959 height 434
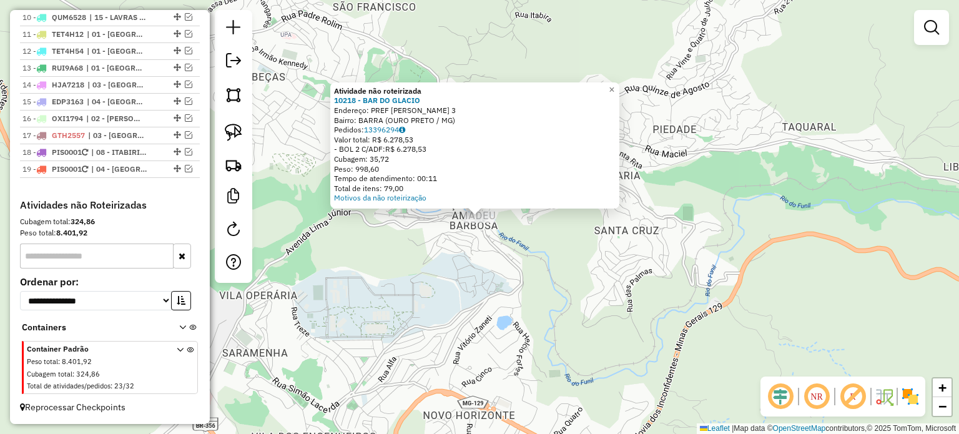
click at [407, 288] on div "Atividade não roteirizada 10218 - BAR DO GLACIO Endereço: PREF AMADEU BARBOSA 3…" at bounding box center [479, 217] width 959 height 434
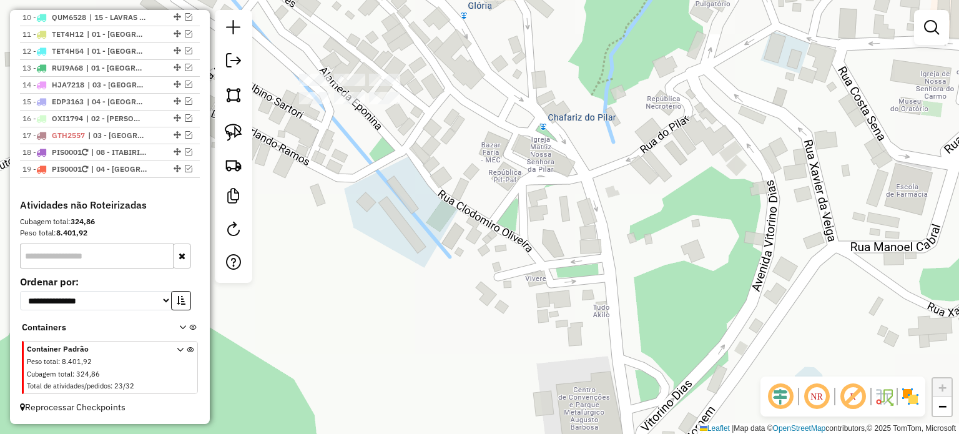
click at [422, 217] on div "Janela de atendimento Grade de atendimento Capacidade Transportadoras Veículos …" at bounding box center [479, 217] width 959 height 434
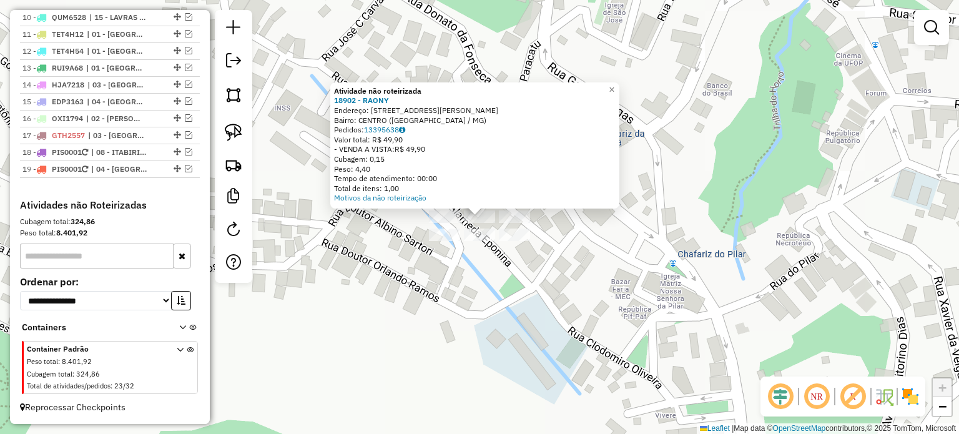
click at [476, 287] on div "Atividade não roteirizada 18902 - RAONY Endereço: RUA BENEDITO VALADARES 345 Ba…" at bounding box center [479, 217] width 959 height 434
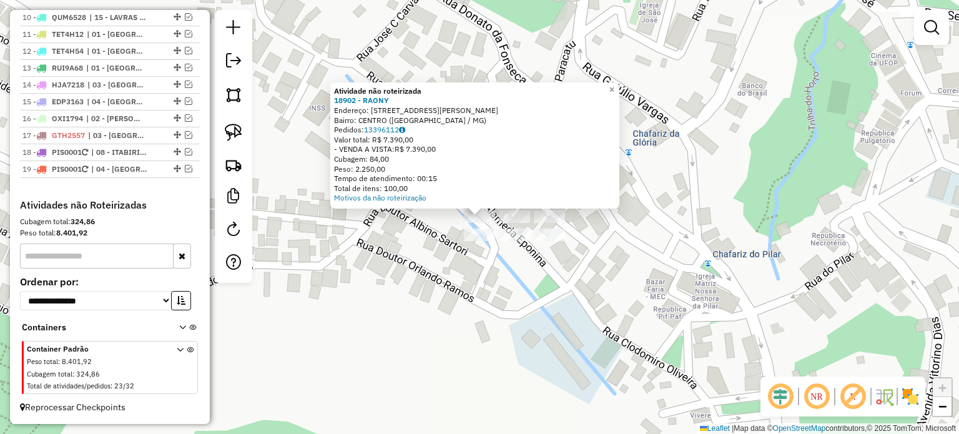
click at [463, 244] on div "Atividade não roteirizada 18902 - RAONY Endereço: RUA BENEDITO VALADARES 345 Ba…" at bounding box center [479, 217] width 959 height 434
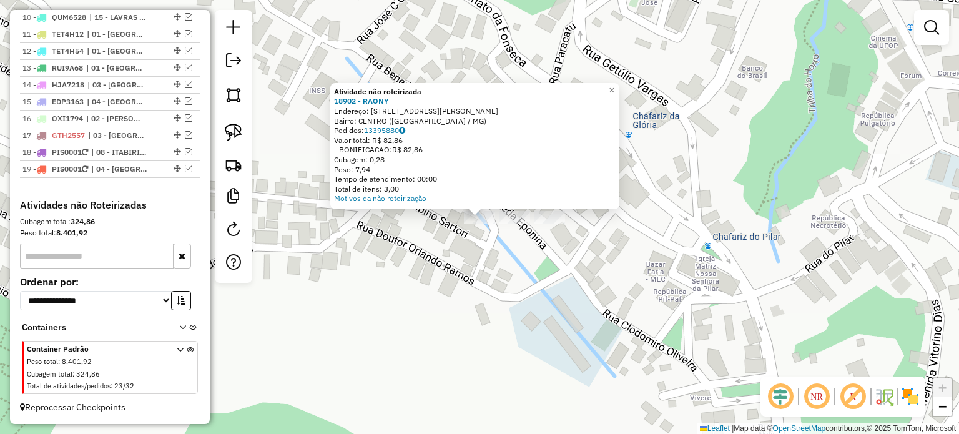
click at [498, 255] on div "Atividade não roteirizada 18902 - RAONY Endereço: RUA BENEDITO VALADARES 345 Ba…" at bounding box center [479, 217] width 959 height 434
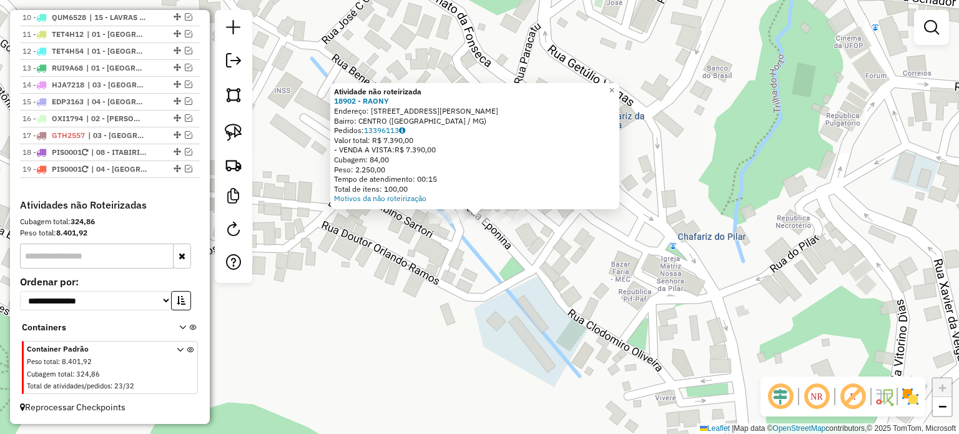
click at [521, 265] on div "Atividade não roteirizada 18902 - RAONY Endereço: RUA BENEDITO VALADARES 345 Ba…" at bounding box center [479, 217] width 959 height 434
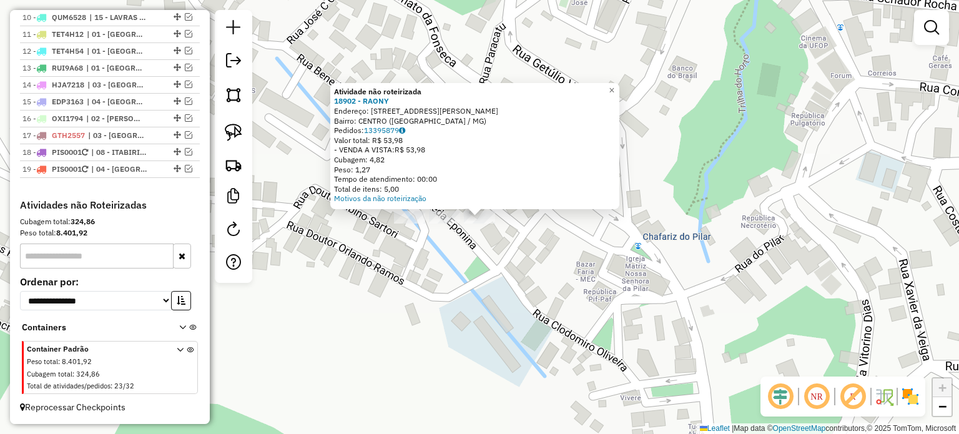
click at [497, 277] on div "Atividade não roteirizada 18902 - RAONY Endereço: RUA BENEDITO VALADARES 345 Ba…" at bounding box center [479, 217] width 959 height 434
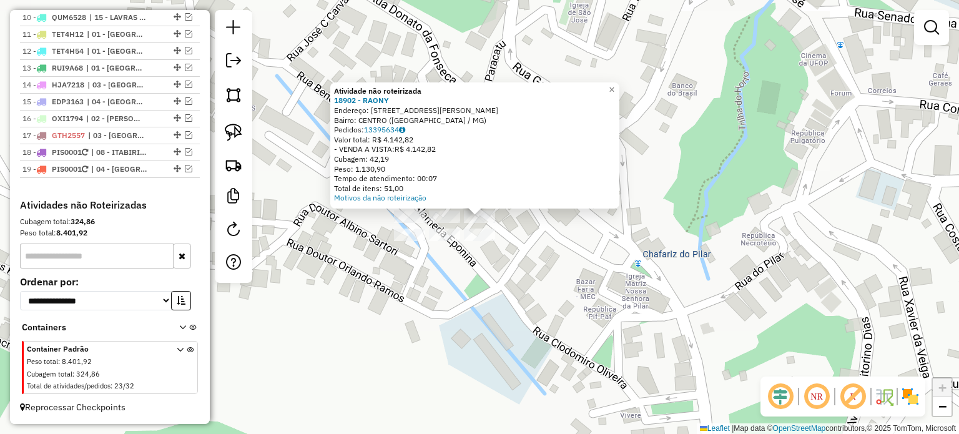
click at [473, 292] on div "Atividade não roteirizada 18902 - RAONY Endereço: RUA BENEDITO VALADARES 345 Ba…" at bounding box center [479, 217] width 959 height 434
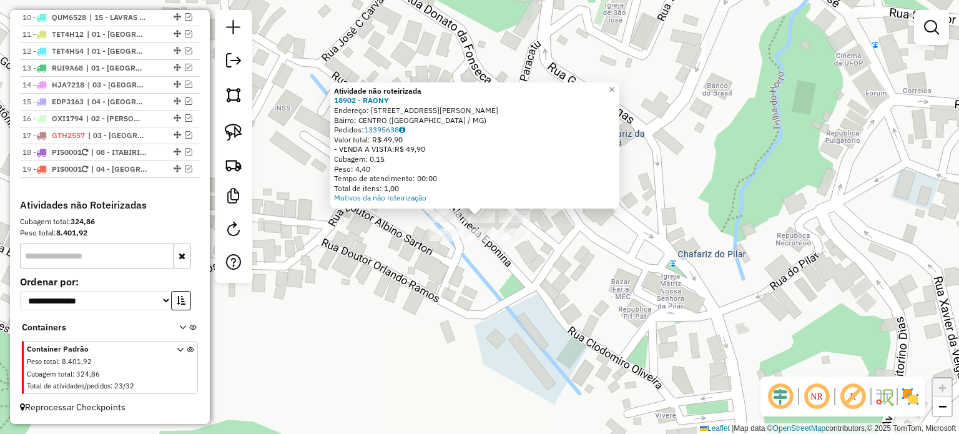
click at [505, 306] on div "Atividade não roteirizada 18902 - RAONY Endereço: RUA BENEDITO VALADARES 345 Ba…" at bounding box center [479, 217] width 959 height 434
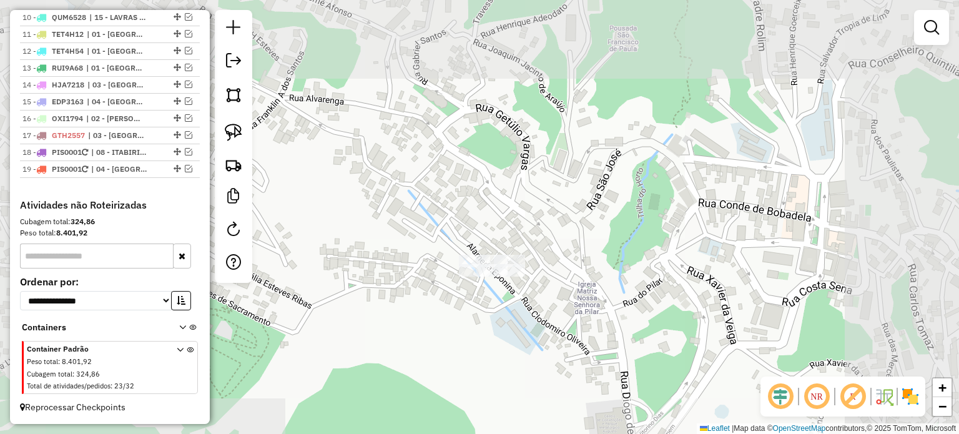
drag, startPoint x: 603, startPoint y: 290, endPoint x: 495, endPoint y: 275, distance: 108.4
click at [505, 278] on div "Janela de atendimento Grade de atendimento Capacidade Transportadoras Veículos …" at bounding box center [479, 217] width 959 height 434
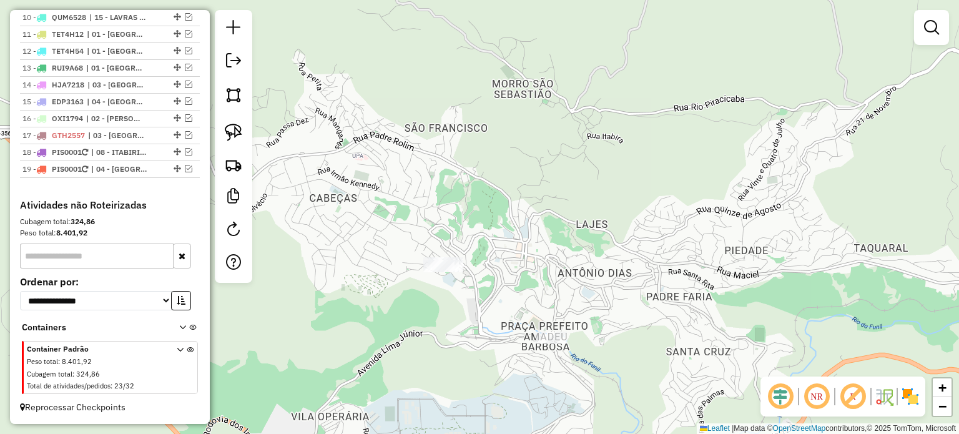
drag, startPoint x: 549, startPoint y: 282, endPoint x: 472, endPoint y: 268, distance: 78.0
click at [472, 268] on div "Janela de atendimento Grade de atendimento Capacidade Transportadoras Veículos …" at bounding box center [479, 217] width 959 height 434
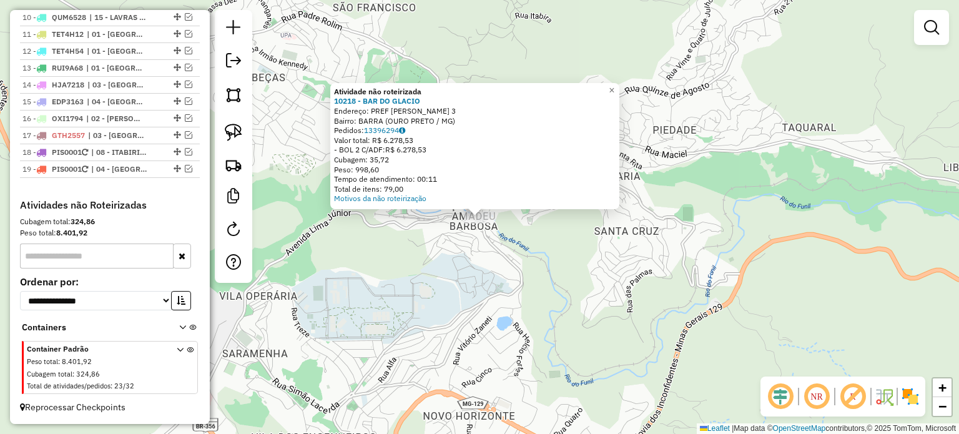
click at [416, 312] on div "Atividade não roteirizada 10218 - BAR DO GLACIO Endereço: PREF AMADEU BARBOSA 3…" at bounding box center [479, 217] width 959 height 434
